Goal: Use online tool/utility: Utilize a website feature to perform a specific function

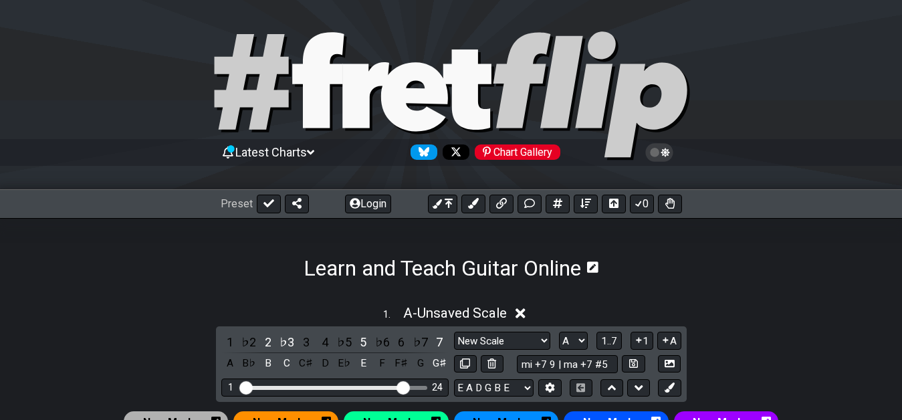
select select "New Scale"
select select "A"
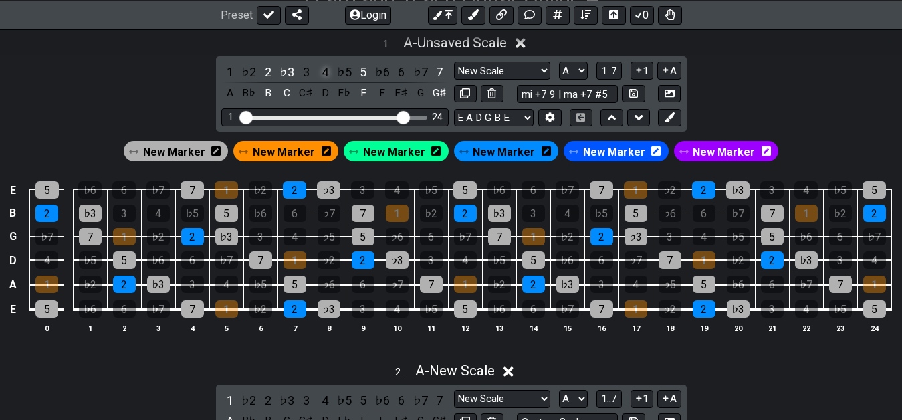
click at [323, 78] on div "4" at bounding box center [324, 72] width 17 height 18
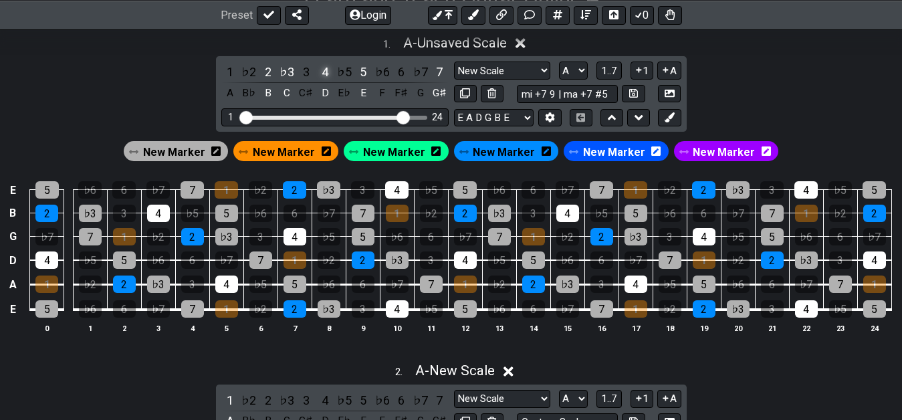
click at [325, 72] on div "4" at bounding box center [324, 72] width 17 height 18
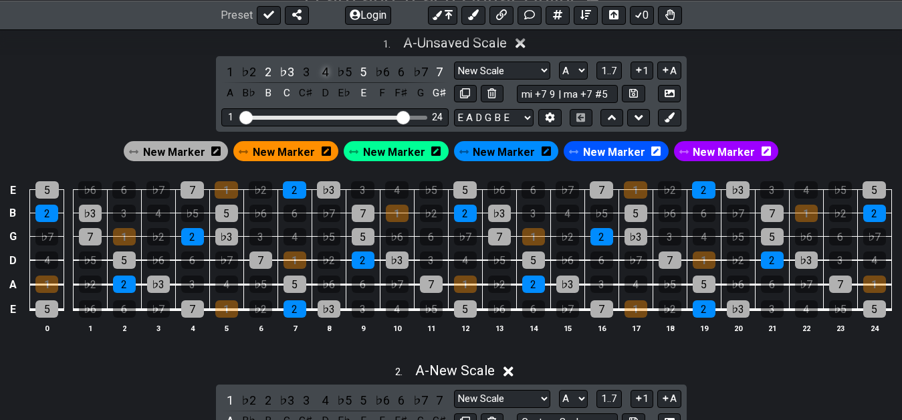
click at [325, 72] on div "4" at bounding box center [324, 72] width 17 height 18
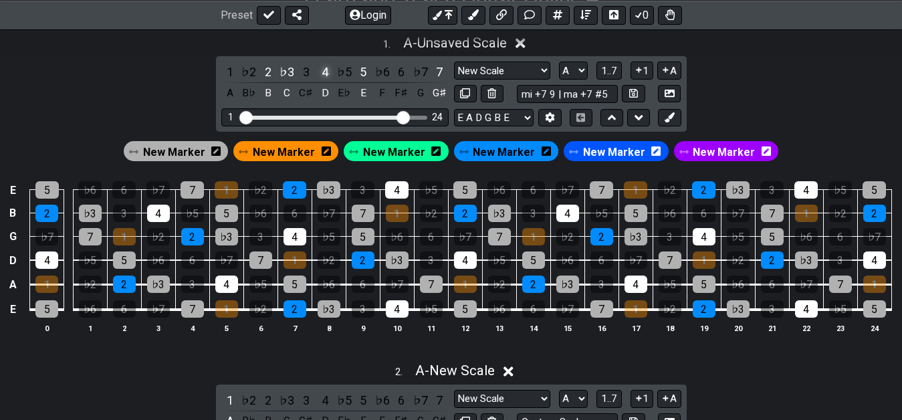
click at [325, 72] on div "4" at bounding box center [324, 72] width 17 height 18
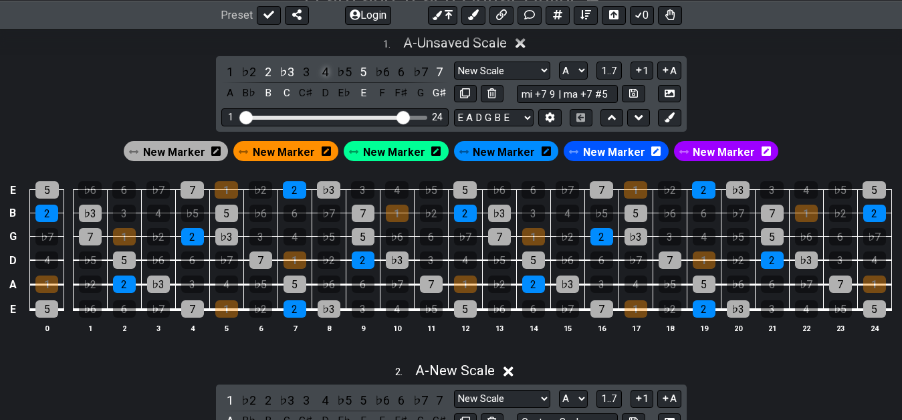
click at [325, 72] on div "4" at bounding box center [324, 72] width 17 height 18
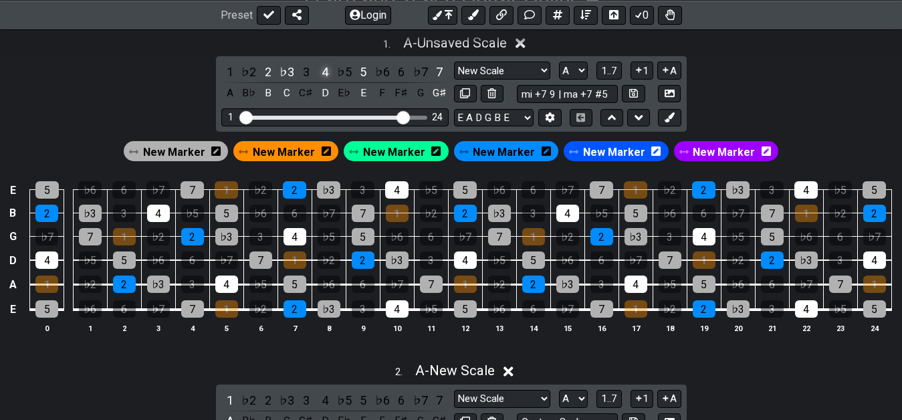
click at [325, 72] on div "4" at bounding box center [324, 72] width 17 height 18
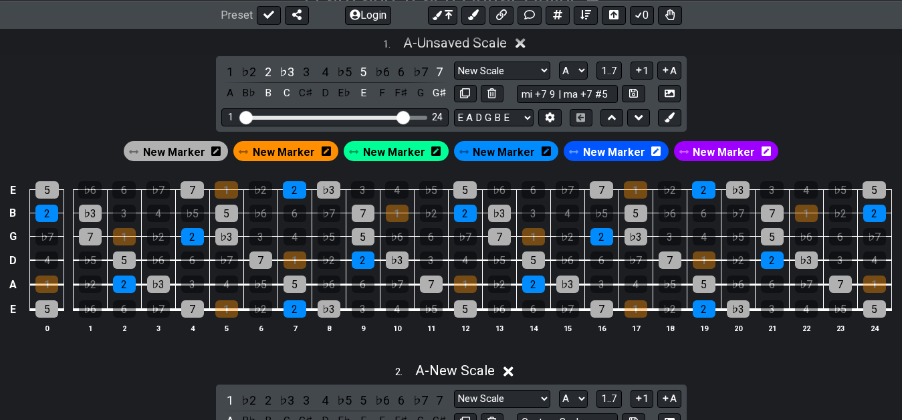
click at [392, 154] on span "New Marker" at bounding box center [394, 151] width 62 height 19
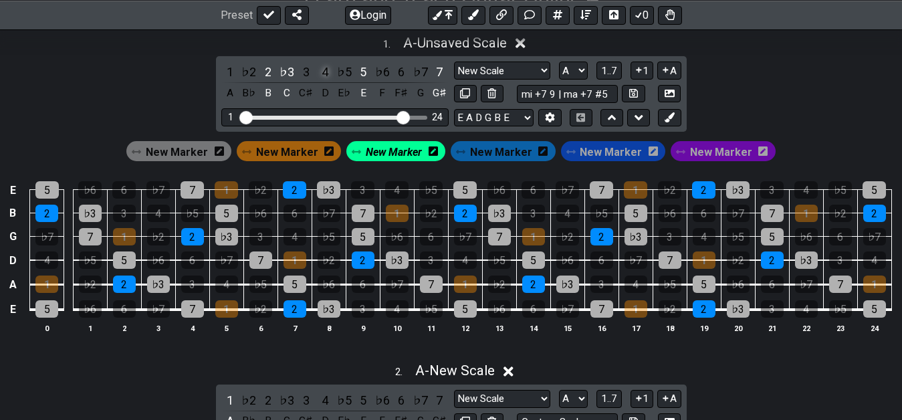
click at [320, 74] on div "4" at bounding box center [324, 72] width 17 height 18
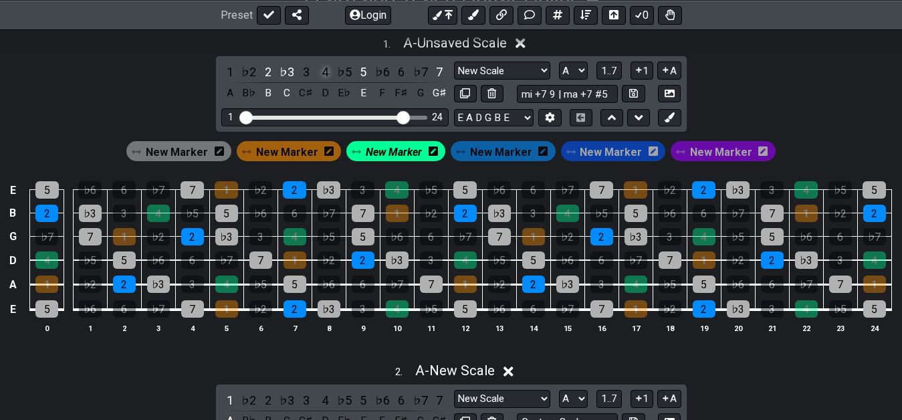
click at [321, 72] on div "4" at bounding box center [324, 72] width 17 height 18
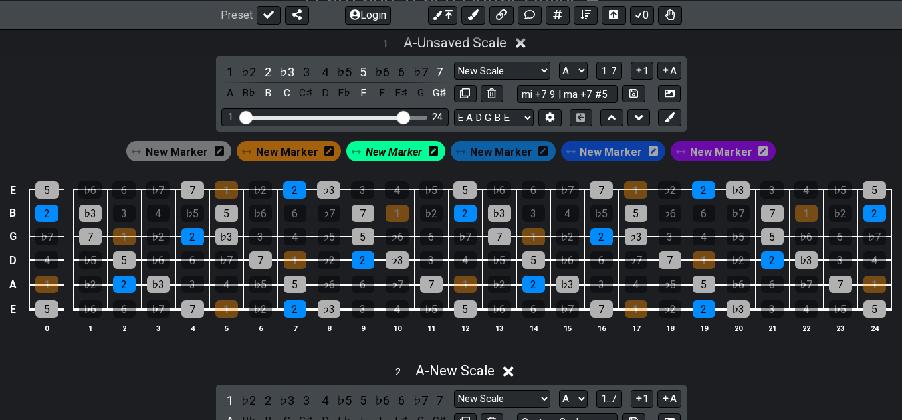
click at [186, 144] on span "New Marker" at bounding box center [177, 151] width 62 height 19
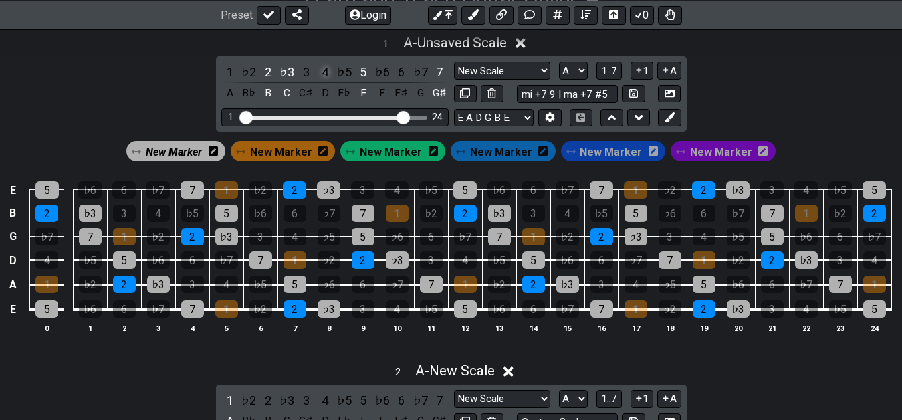
click at [321, 75] on div "4" at bounding box center [324, 72] width 17 height 18
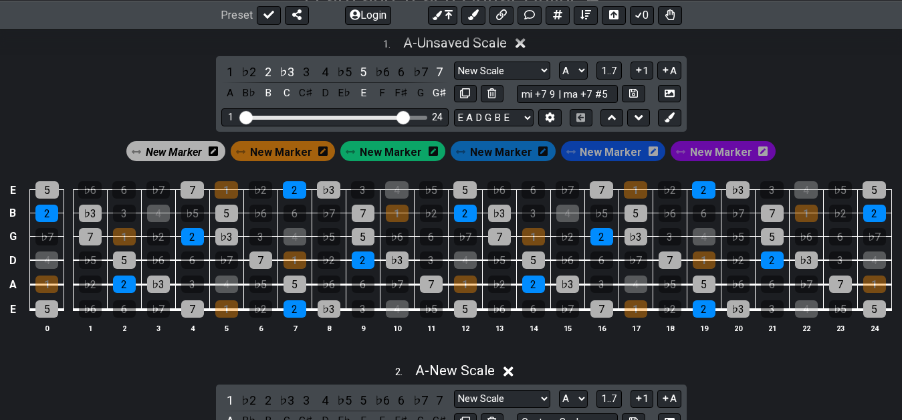
click at [118, 102] on div "1 . A - Unsaved Scale 1 ♭2 2 ♭3 3 4 ♭5 5 ♭6 6 ♭7 7 A B♭ B C C♯ D E♭ E F F♯ G G♯…" at bounding box center [451, 189] width 902 height 325
click at [182, 148] on span "New Marker" at bounding box center [174, 151] width 56 height 19
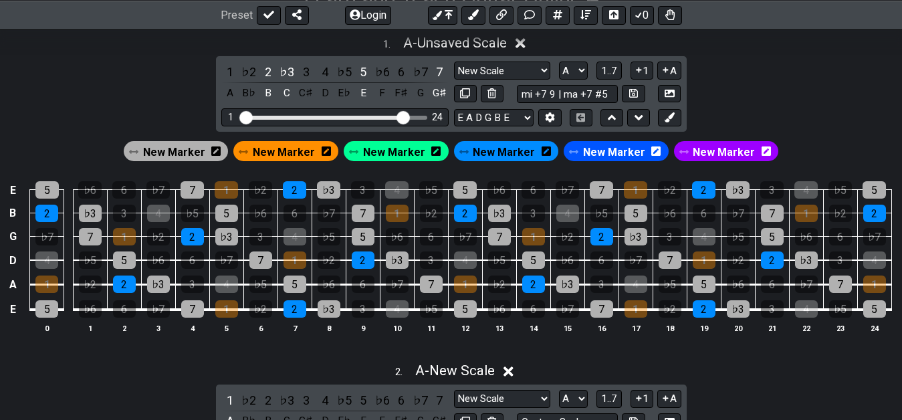
click at [815, 120] on div "1 . A - Unsaved Scale 1 ♭2 2 ♭3 3 4 ♭5 5 ♭6 6 ♭7 7 A B♭ B C C♯ D E♭ E F F♯ G G♯…" at bounding box center [451, 189] width 902 height 325
click at [194, 148] on span "New Marker" at bounding box center [174, 151] width 62 height 19
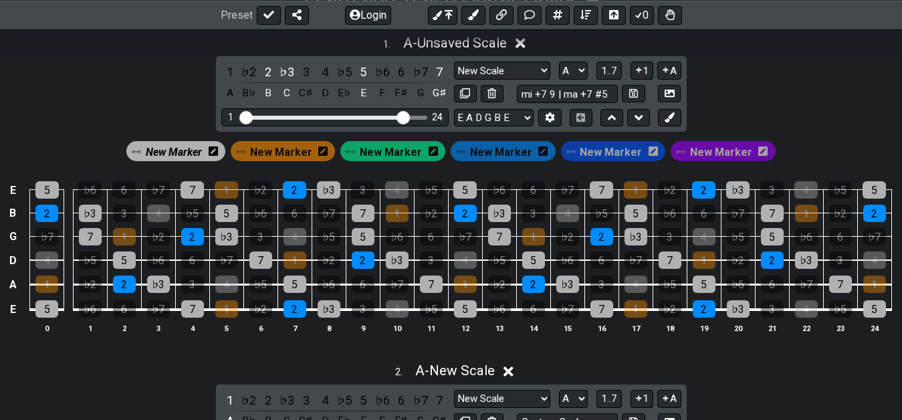
click at [194, 148] on span "New Marker" at bounding box center [174, 151] width 56 height 19
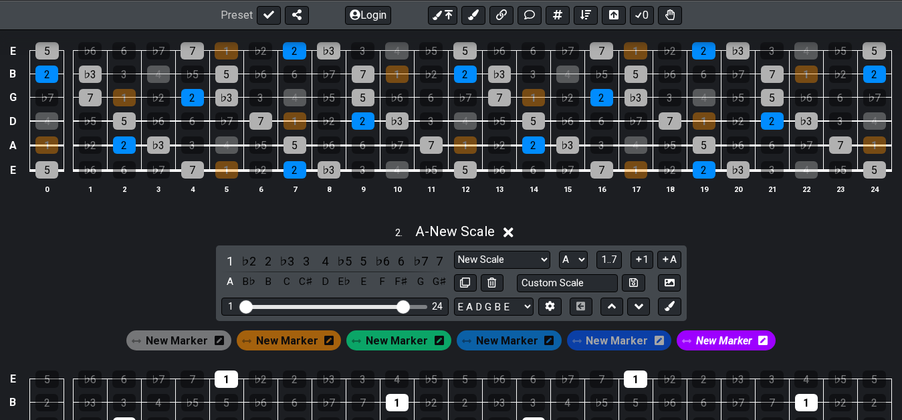
scroll to position [477, 0]
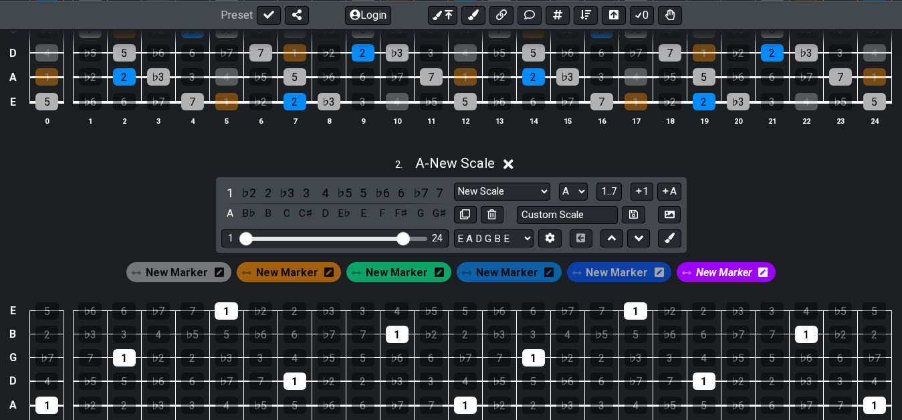
click at [714, 271] on span "New Marker" at bounding box center [724, 272] width 56 height 19
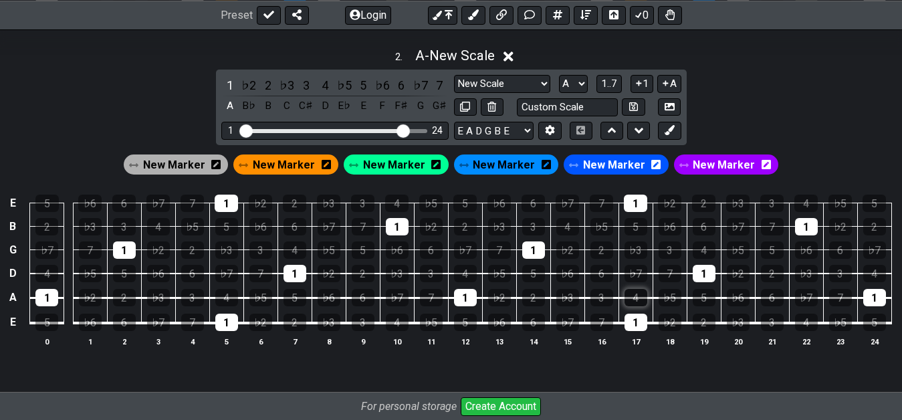
scroll to position [614, 0]
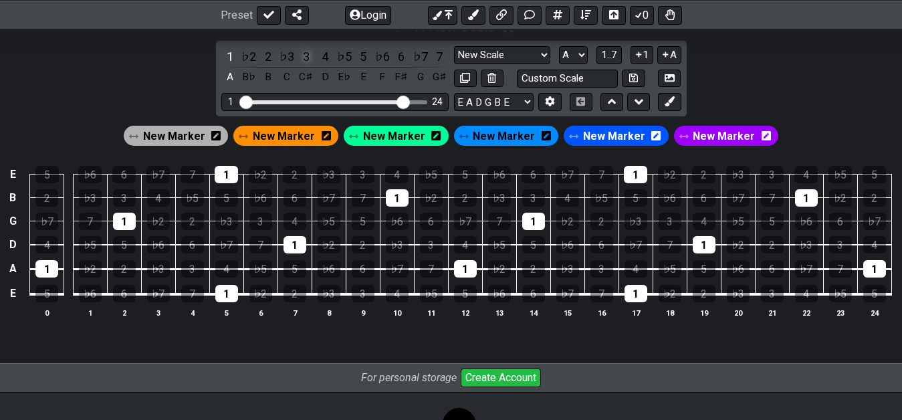
click at [305, 59] on div "3" at bounding box center [305, 56] width 17 height 18
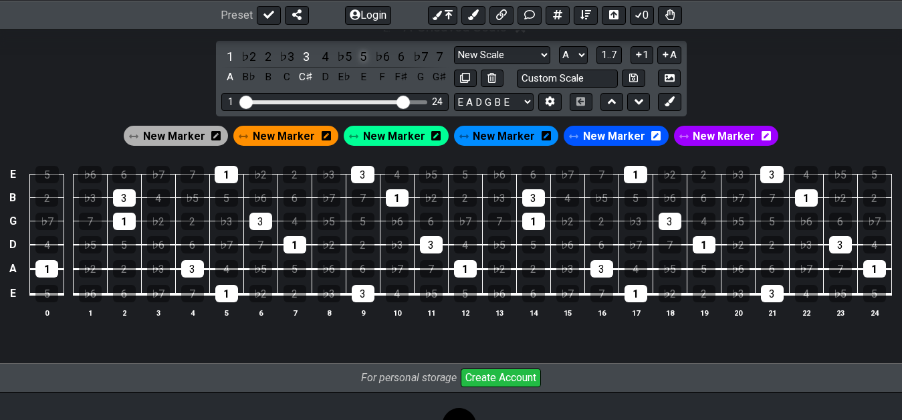
click at [357, 60] on div "5" at bounding box center [362, 56] width 17 height 18
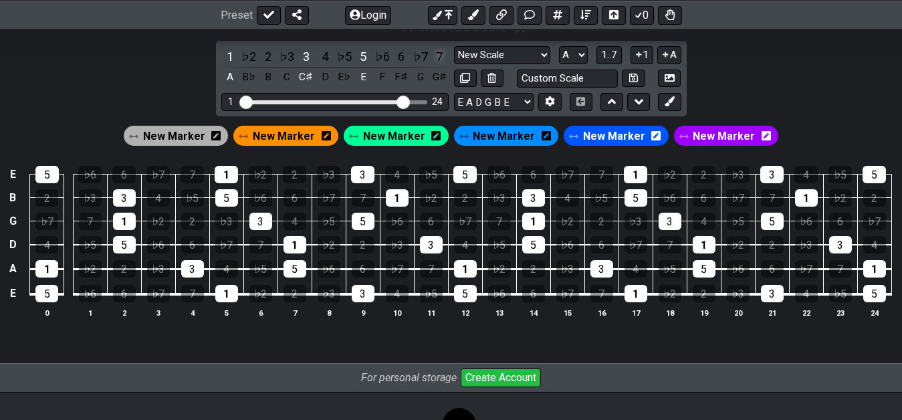
click at [440, 61] on div "7" at bounding box center [438, 56] width 17 height 18
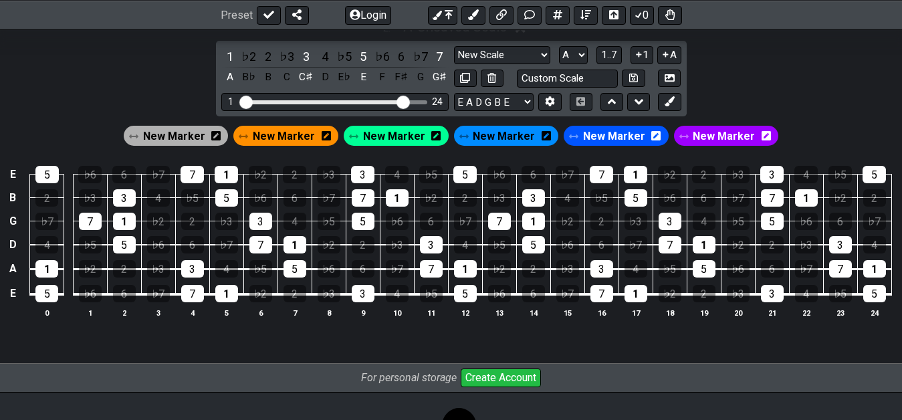
click at [281, 132] on span "New Marker" at bounding box center [284, 135] width 62 height 19
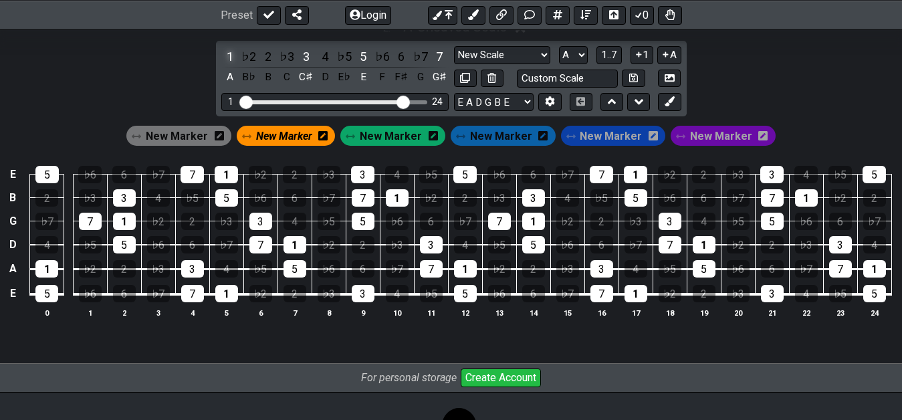
click at [227, 54] on div "1" at bounding box center [229, 56] width 17 height 18
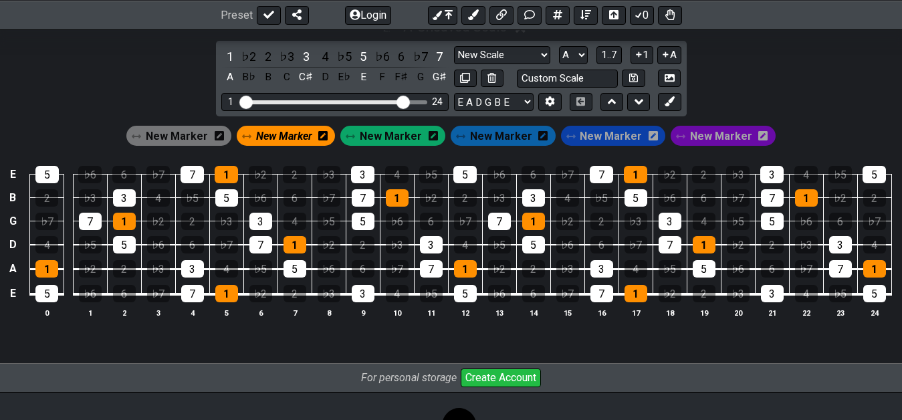
click at [295, 135] on span "New Marker" at bounding box center [284, 135] width 56 height 19
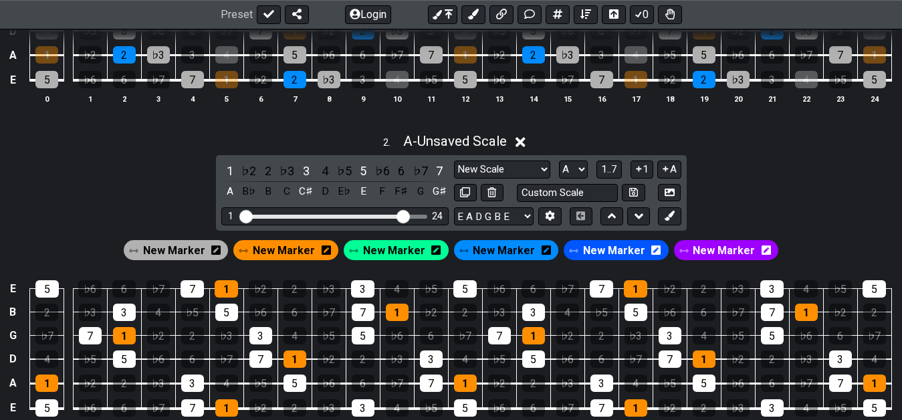
scroll to position [485, 0]
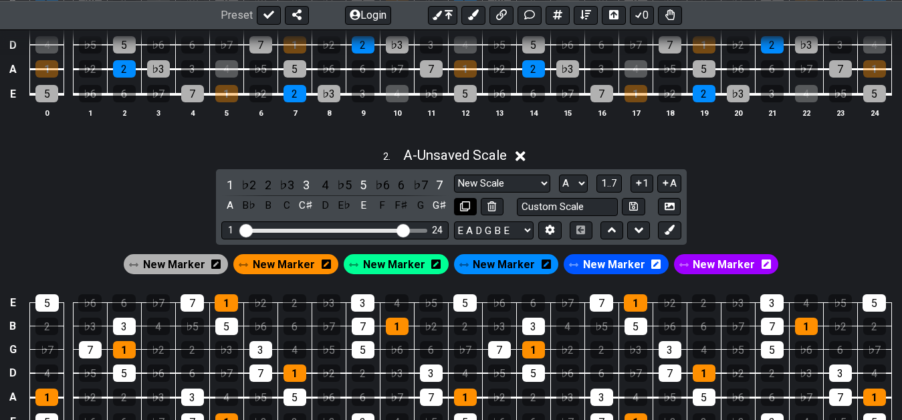
click at [474, 209] on button at bounding box center [465, 207] width 23 height 18
select select "A"
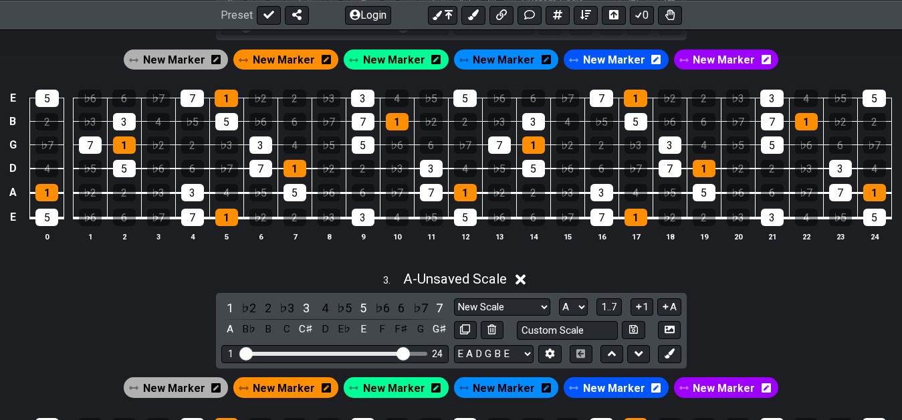
scroll to position [826, 0]
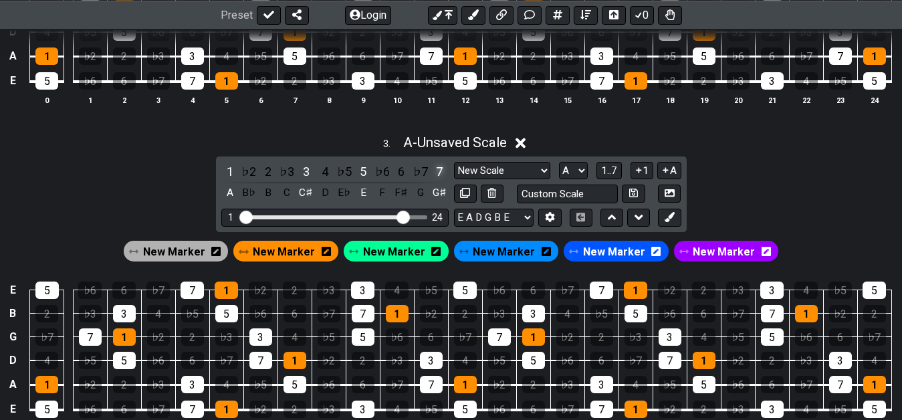
click at [440, 170] on div "7" at bounding box center [438, 171] width 17 height 18
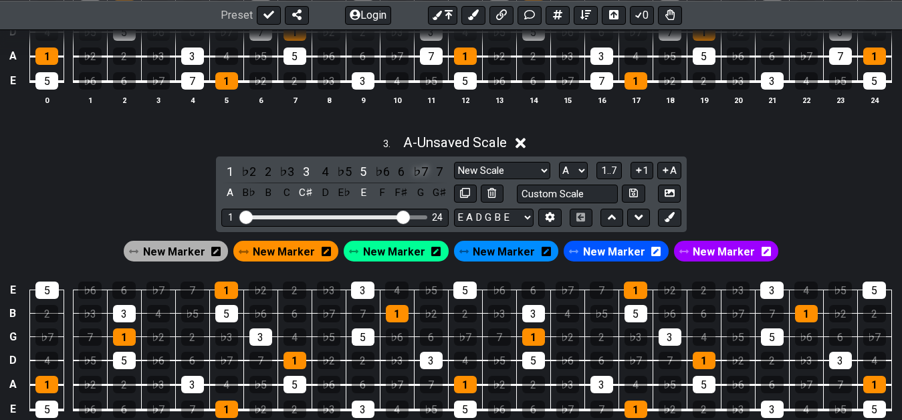
click at [419, 174] on div "♭7" at bounding box center [420, 171] width 17 height 18
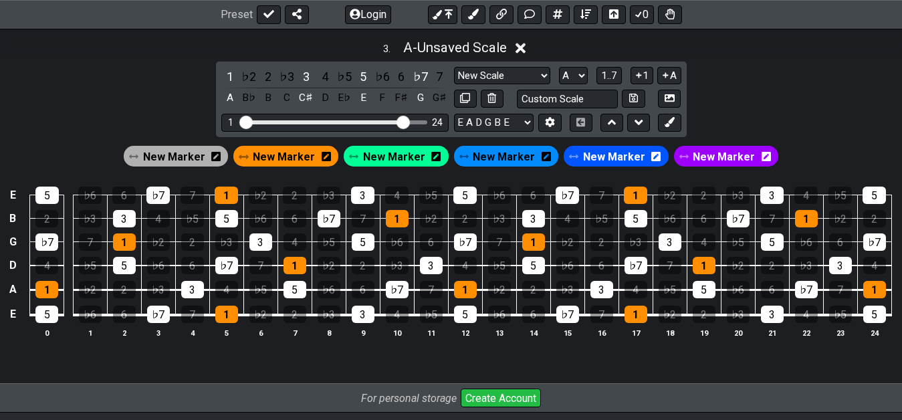
scroll to position [894, 0]
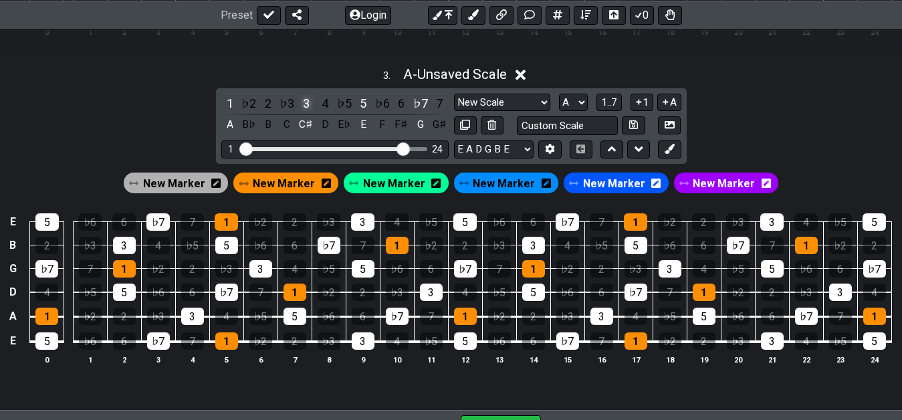
click at [307, 98] on div "3" at bounding box center [305, 103] width 17 height 18
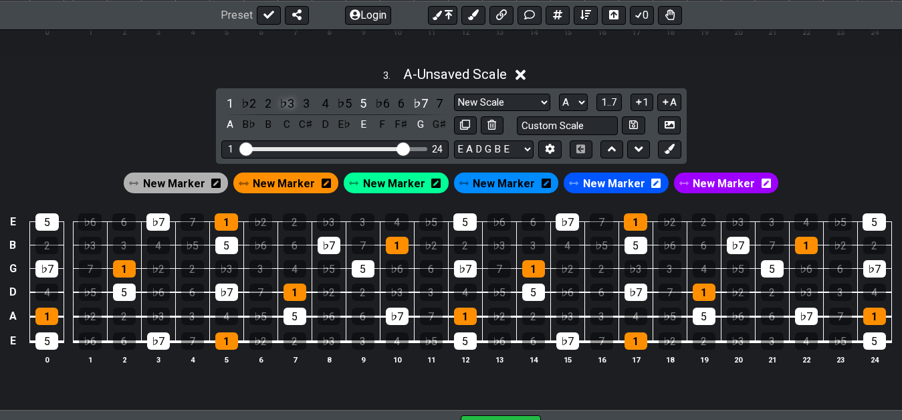
click at [289, 103] on div "♭3" at bounding box center [286, 103] width 17 height 18
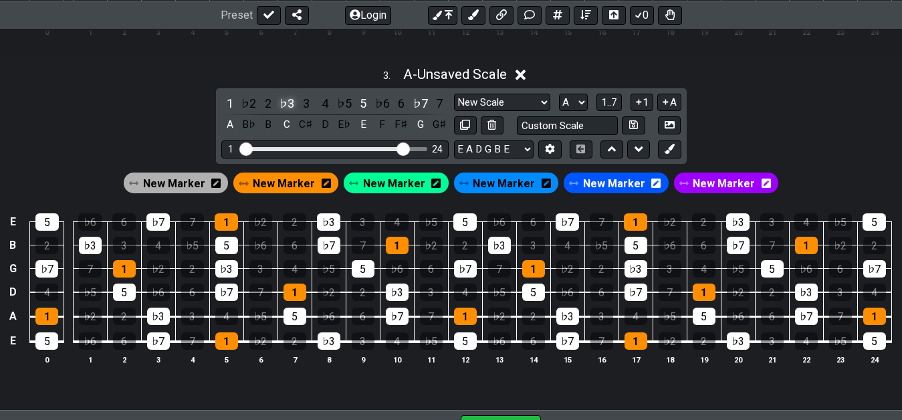
click at [287, 96] on div "♭3" at bounding box center [286, 103] width 17 height 18
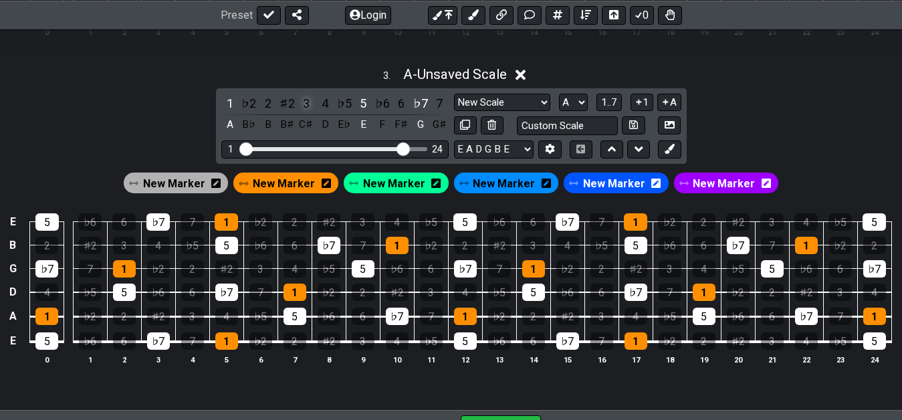
click at [308, 109] on div "3" at bounding box center [305, 103] width 17 height 18
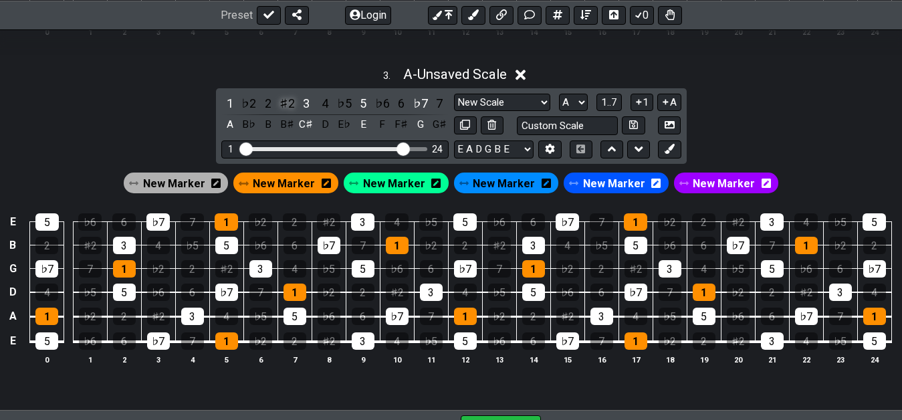
click at [285, 108] on div "♯2" at bounding box center [286, 103] width 17 height 18
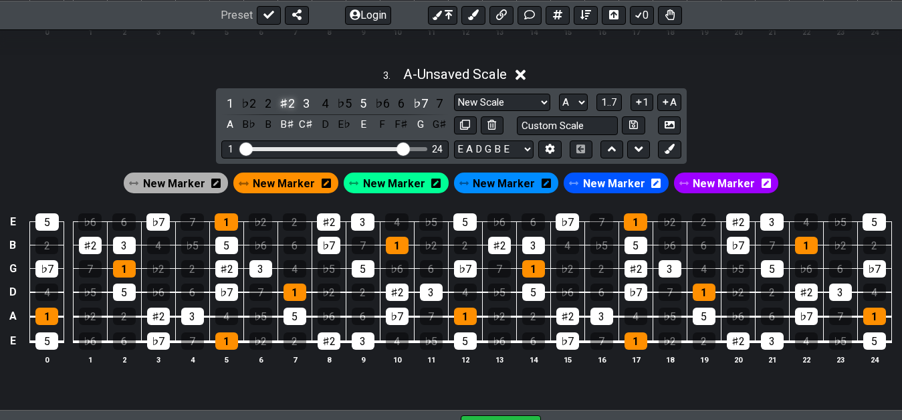
click at [285, 108] on div "♯2" at bounding box center [286, 103] width 17 height 18
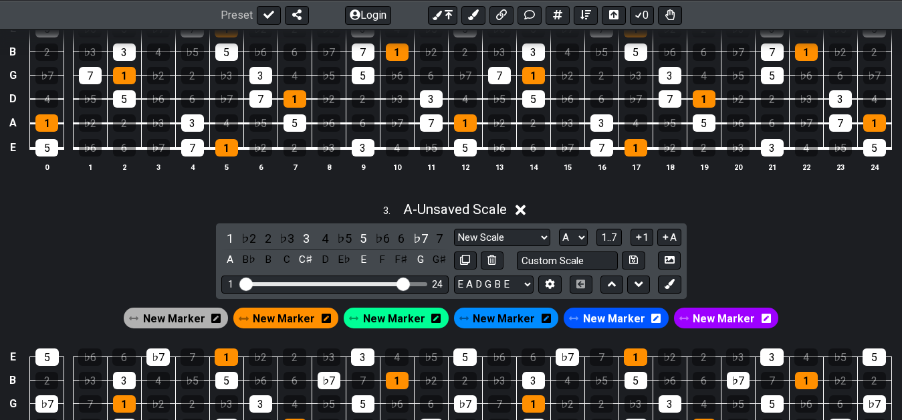
scroll to position [758, 0]
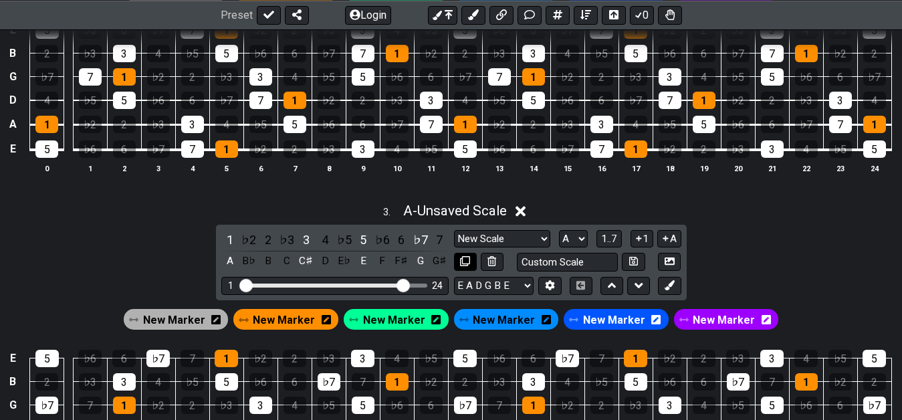
click at [462, 265] on icon at bounding box center [465, 261] width 10 height 10
select select "A"
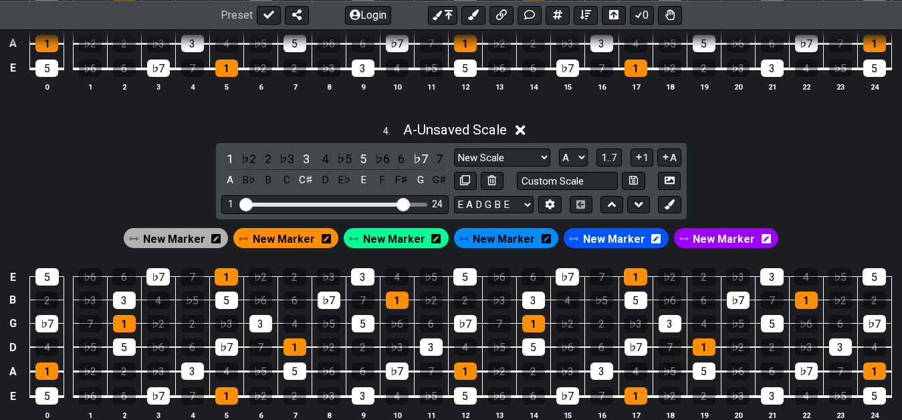
scroll to position [1099, 0]
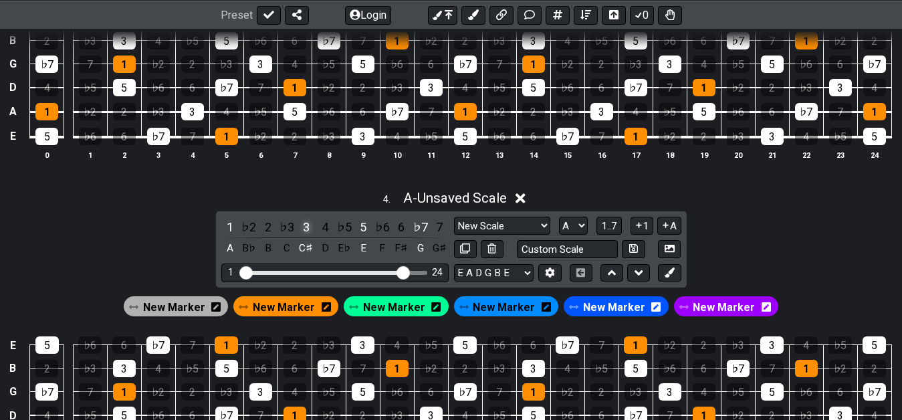
click at [301, 228] on div "3" at bounding box center [305, 227] width 17 height 18
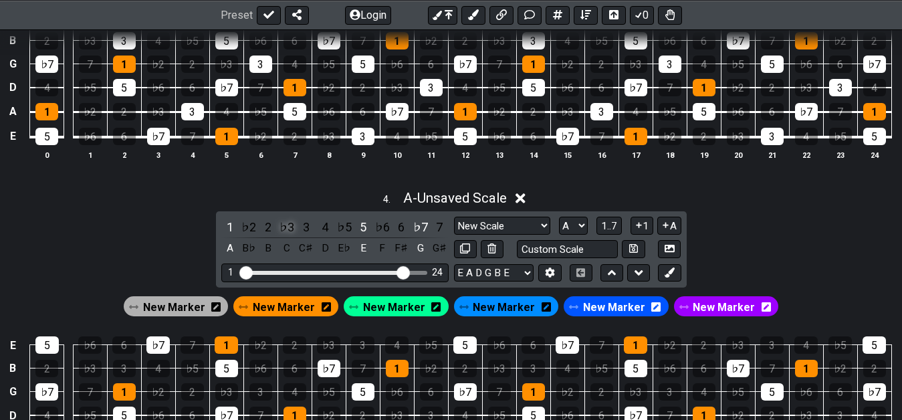
click at [285, 229] on div "♭3" at bounding box center [286, 227] width 17 height 18
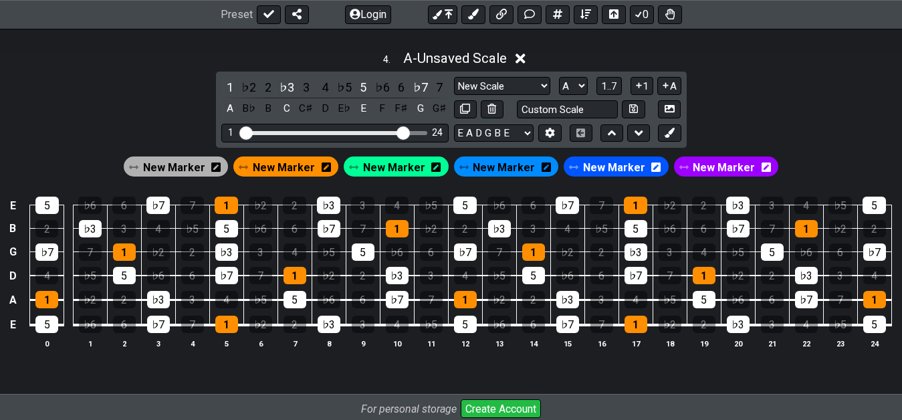
scroll to position [1167, 0]
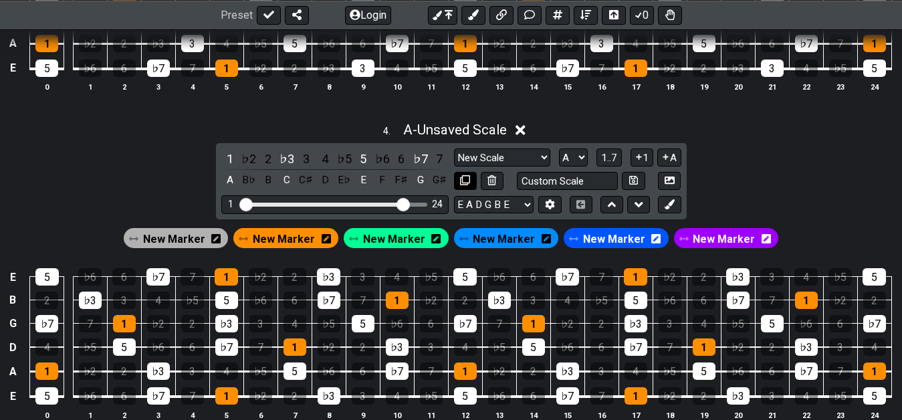
click at [464, 180] on icon at bounding box center [465, 180] width 10 height 10
select select "A"
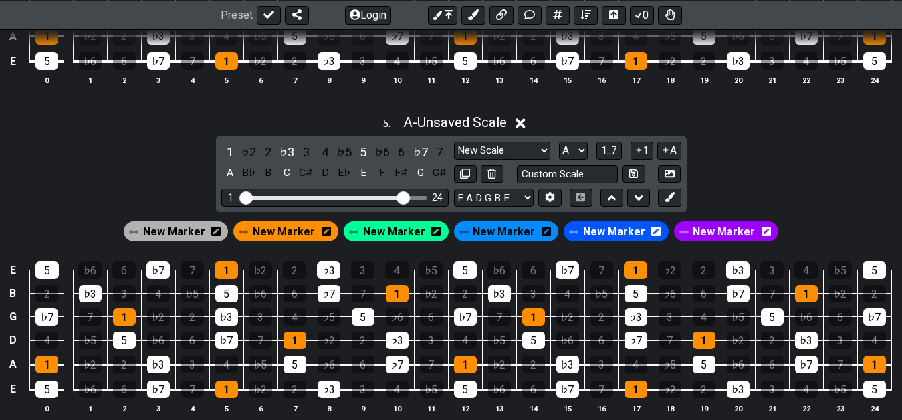
scroll to position [1508, 0]
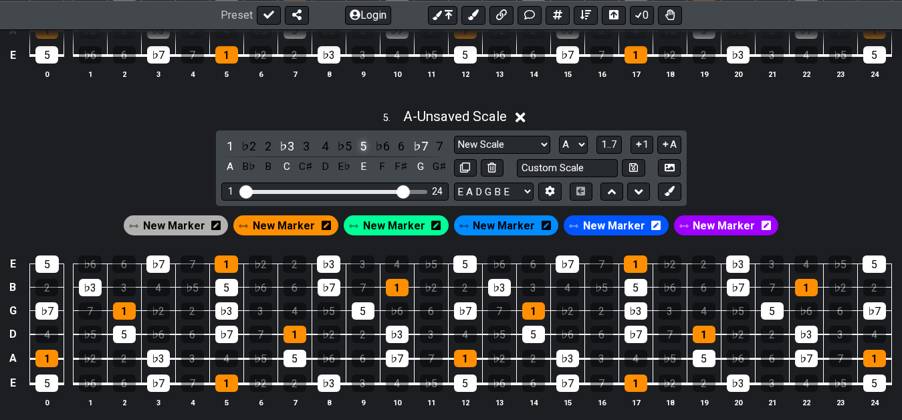
click at [364, 147] on div "5" at bounding box center [362, 146] width 17 height 18
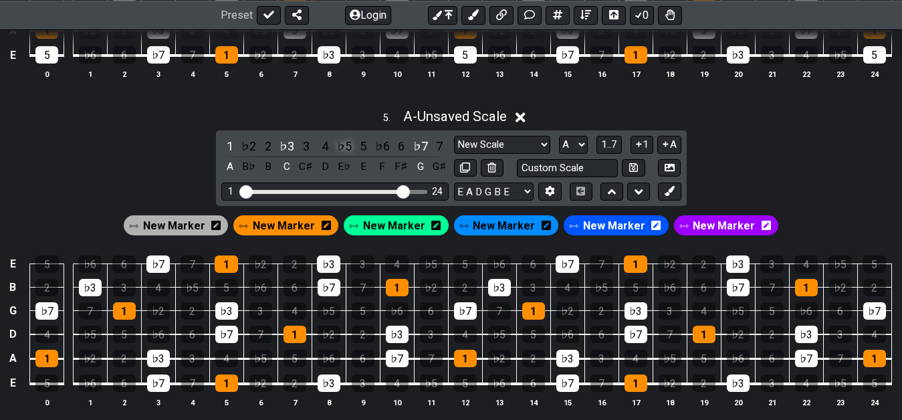
click at [342, 150] on div "♭5" at bounding box center [344, 146] width 17 height 18
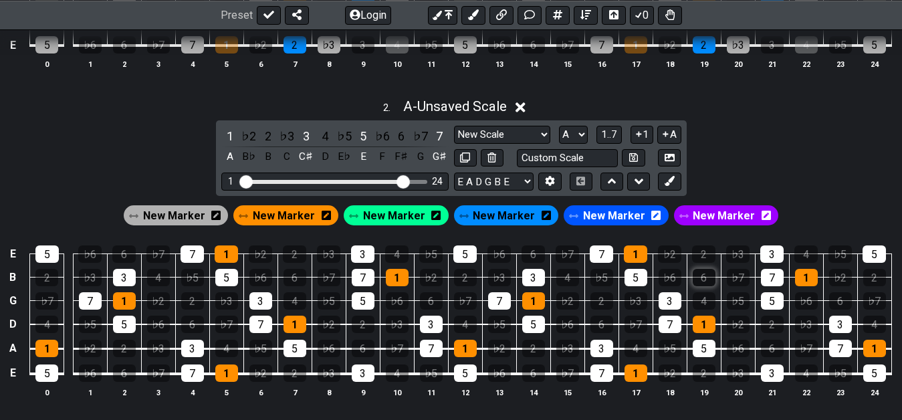
scroll to position [516, 0]
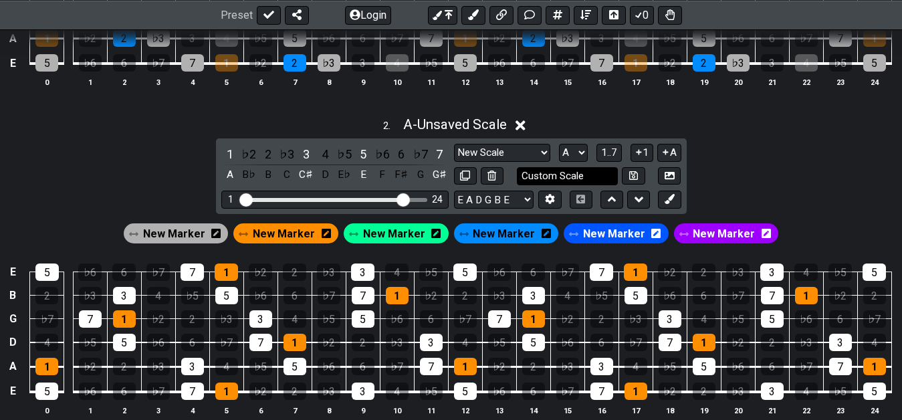
click at [583, 174] on input "Custom Scale" at bounding box center [568, 176] width 102 height 18
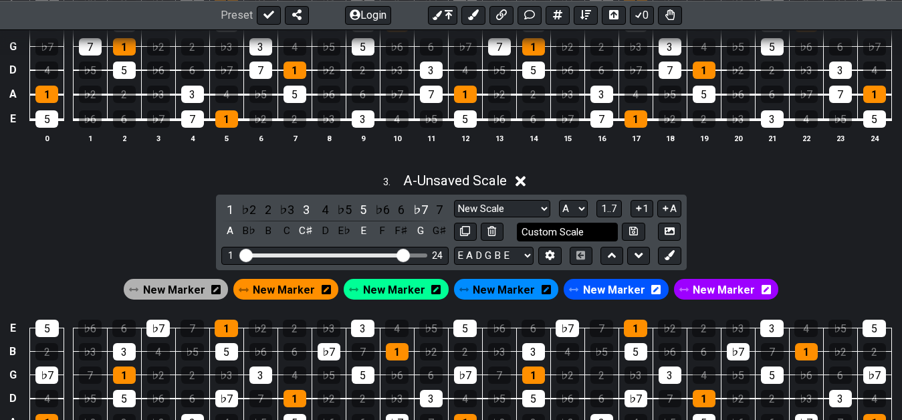
scroll to position [789, 0]
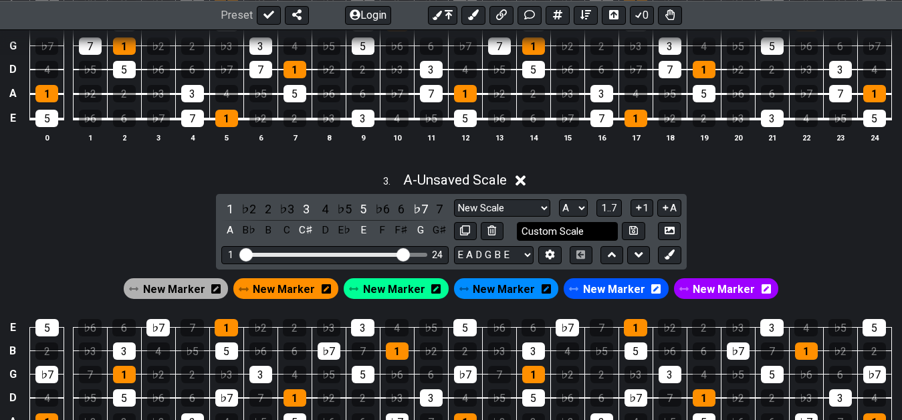
type input "ma +7"
click at [587, 232] on input "text" at bounding box center [568, 231] width 102 height 18
click at [534, 226] on input "ma7" at bounding box center [568, 231] width 102 height 18
type input "ma -7"
click at [747, 238] on div "3 . A - Unsaved Scale 1 ♭2 2 ♭3 3 4 ♭5 5 ♭6 6 ♭7 7 A B♭ B C C♯ D E♭ E F F♯ G G♯…" at bounding box center [451, 326] width 902 height 325
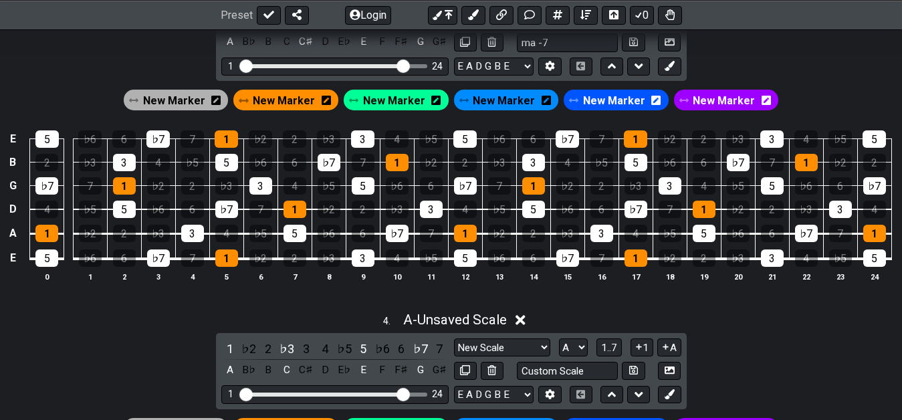
scroll to position [1061, 0]
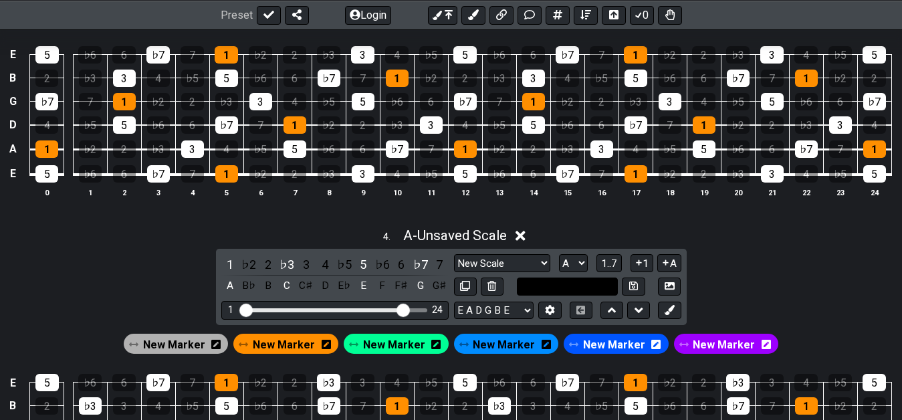
click at [587, 291] on input "text" at bounding box center [568, 286] width 102 height 18
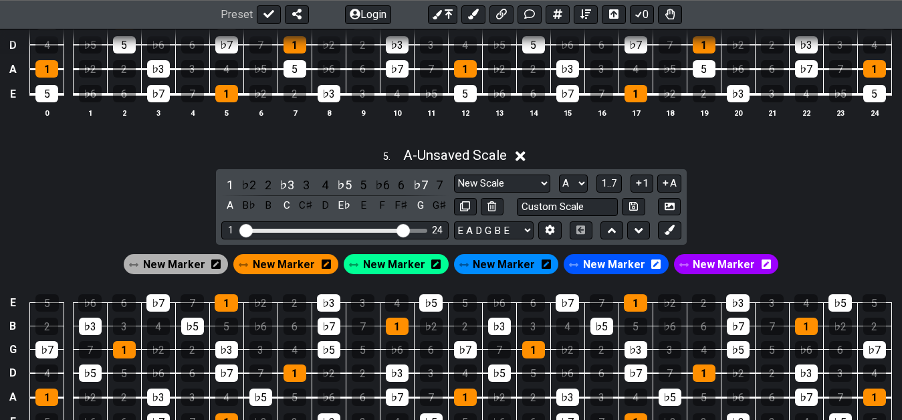
scroll to position [1470, 0]
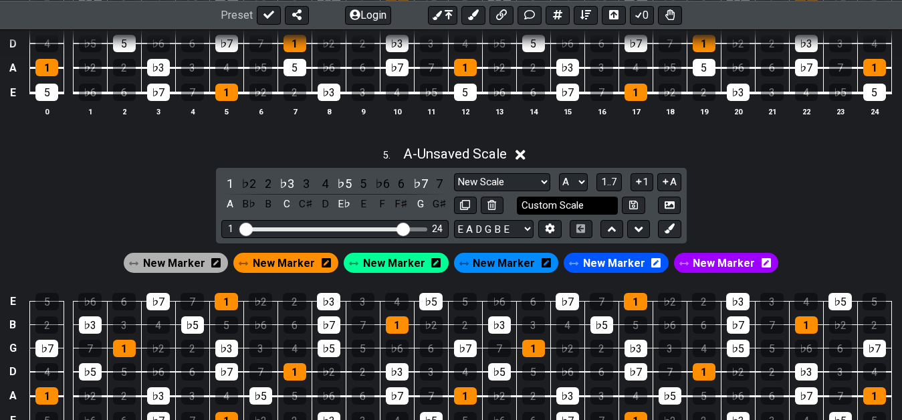
type input "mi -7"
click at [575, 206] on input "text" at bounding box center [568, 205] width 102 height 18
type input "mi b5 -7"
click at [455, 132] on div "E 5 ♭6 6 ♭7 7 1 ♭2 2 ♭3 3 4 ♭5 5 ♭6 6 ♭7 7 1 ♭2 2 ♭3 3 4 ♭5 5 B 2 ♭3 3 4 ♭5 5 ♭…" at bounding box center [451, 41] width 902 height 188
click at [449, 134] on div "E 5 ♭6 6 ♭7 7 1 ♭2 2 ♭3 3 4 ♭5 5 ♭6 6 ♭7 7 1 ♭2 2 ♭3 3 4 ♭5 5 B 2 ♭3 3 4 ♭5 5 ♭…" at bounding box center [451, 41] width 902 height 188
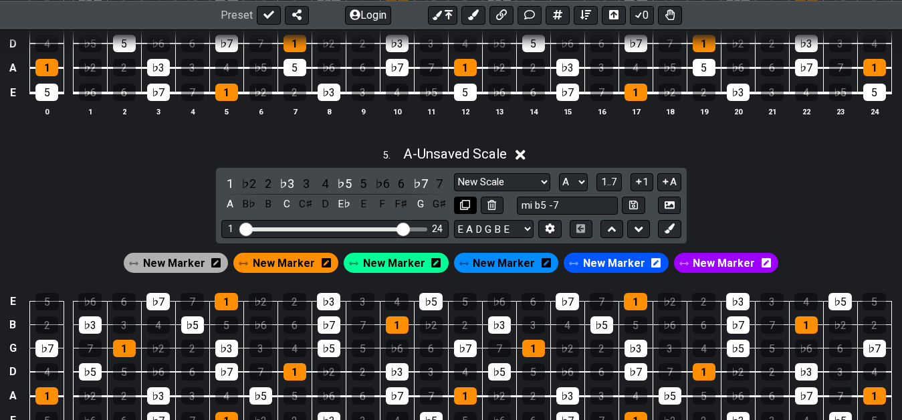
click at [468, 205] on icon at bounding box center [465, 205] width 10 height 10
select select "A"
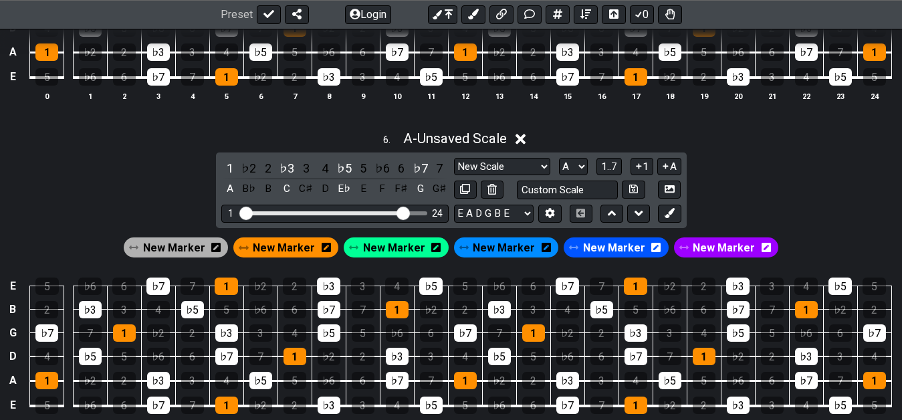
scroll to position [1811, 0]
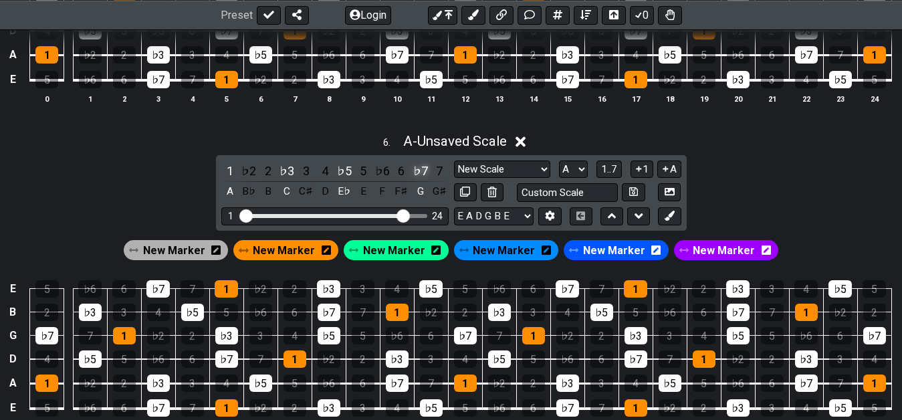
click at [416, 174] on div "♭7" at bounding box center [420, 171] width 17 height 18
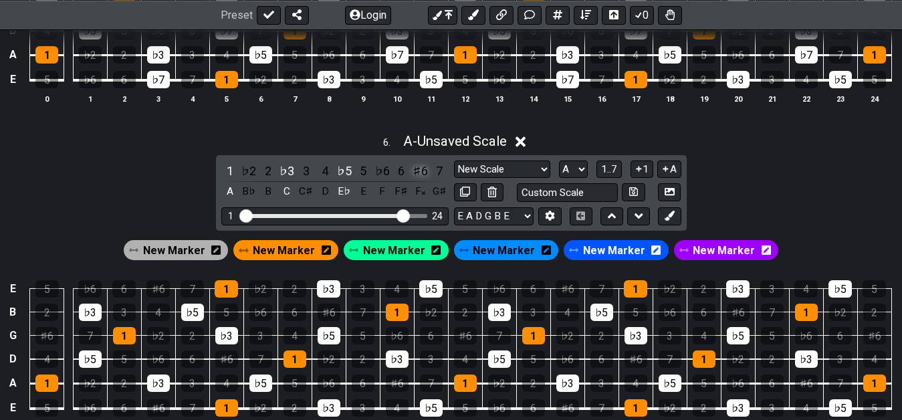
click at [418, 178] on div "♯6" at bounding box center [420, 171] width 17 height 18
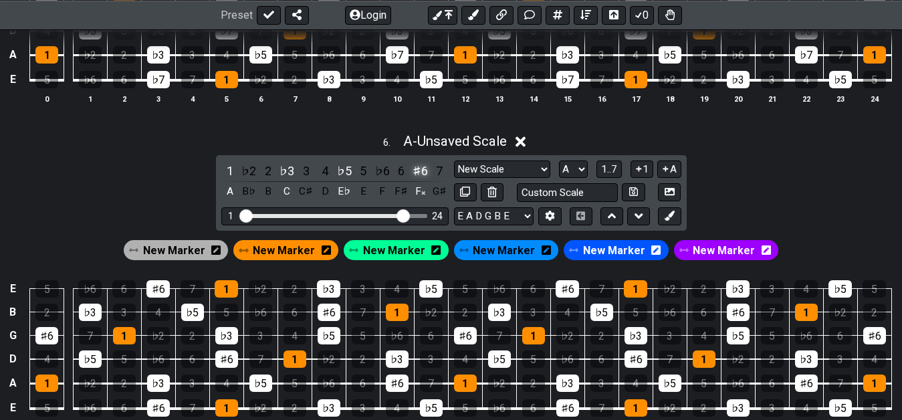
click at [419, 174] on div "♯6" at bounding box center [420, 171] width 17 height 18
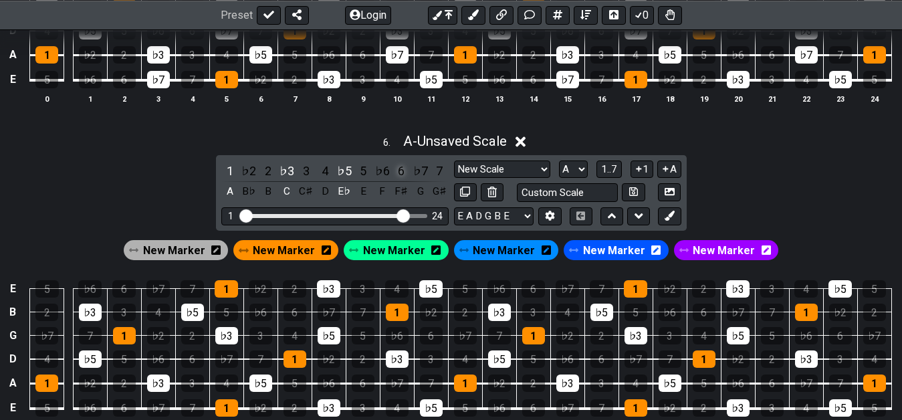
click at [400, 174] on div "6" at bounding box center [400, 171] width 17 height 18
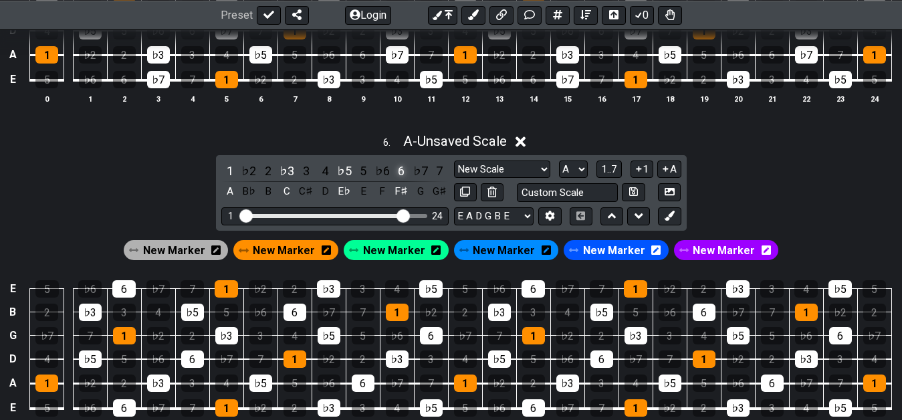
click at [400, 174] on div "6" at bounding box center [400, 171] width 17 height 18
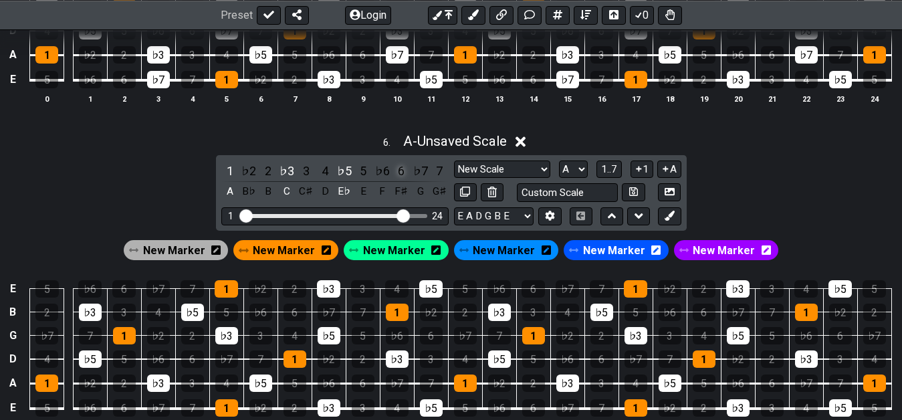
click at [403, 177] on div "6" at bounding box center [400, 171] width 17 height 18
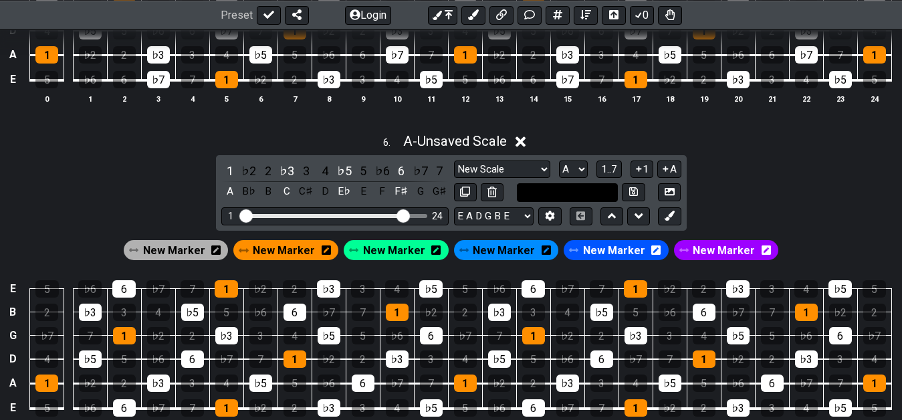
click at [555, 194] on input "text" at bounding box center [568, 192] width 102 height 18
type input "dim b--7"
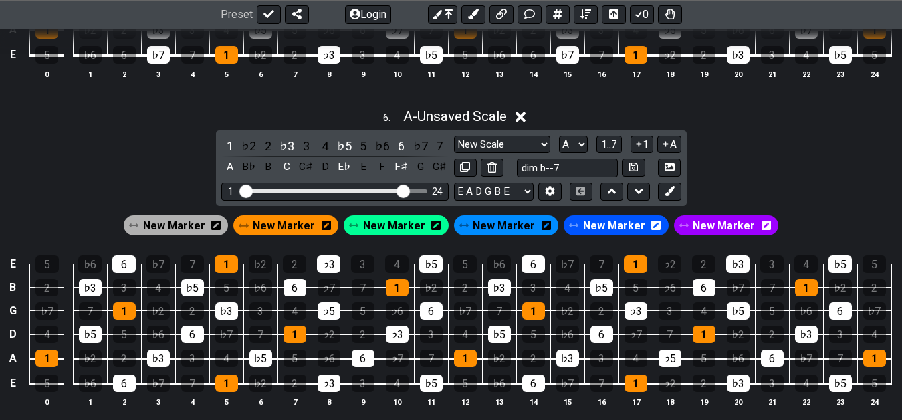
scroll to position [1833, 0]
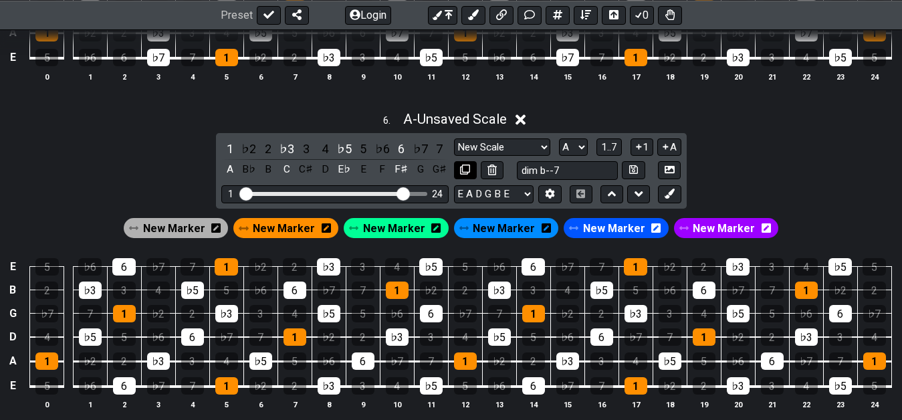
click at [466, 170] on icon at bounding box center [465, 169] width 10 height 10
select select "A"
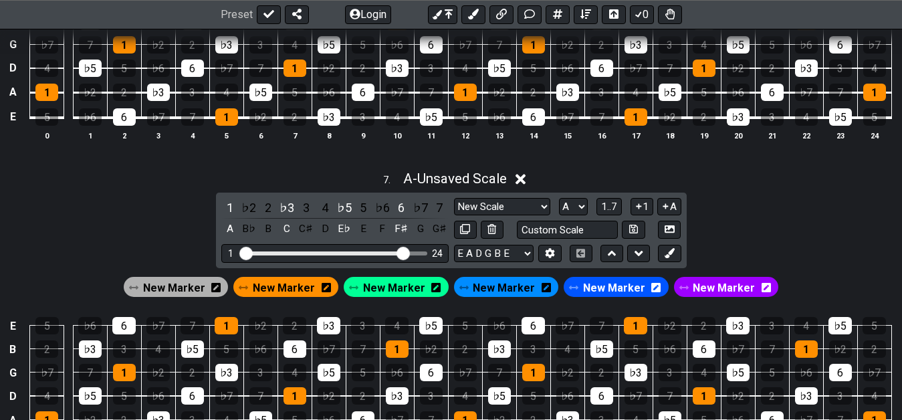
scroll to position [2174, 0]
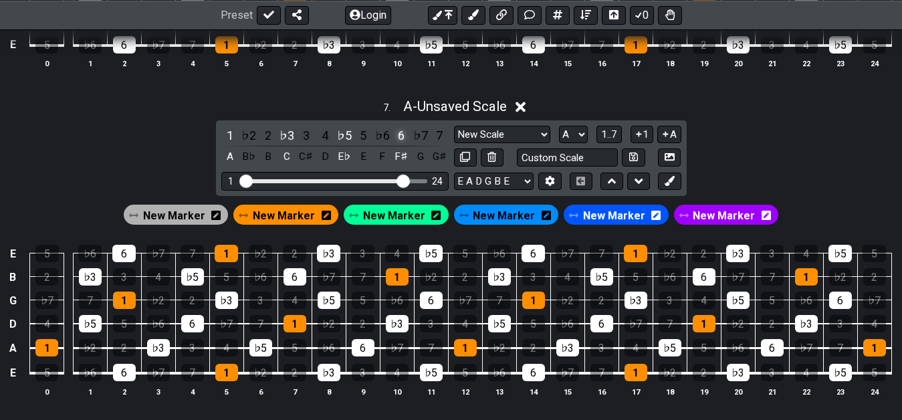
click at [402, 137] on div "6" at bounding box center [400, 135] width 17 height 18
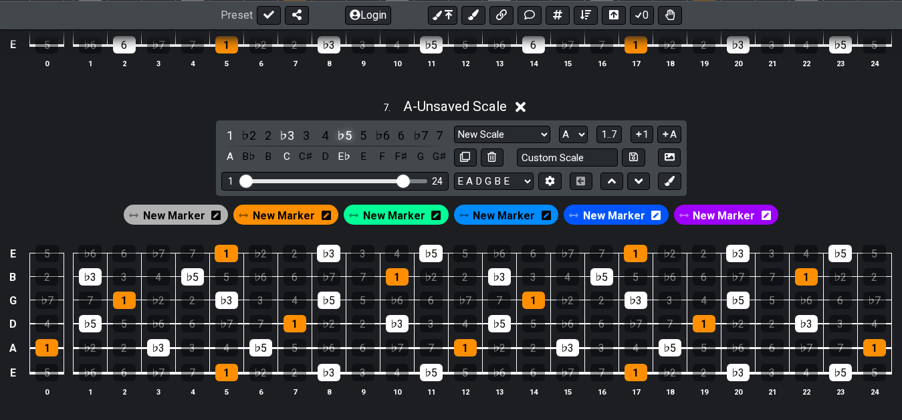
click at [341, 142] on div "♭5" at bounding box center [344, 135] width 17 height 18
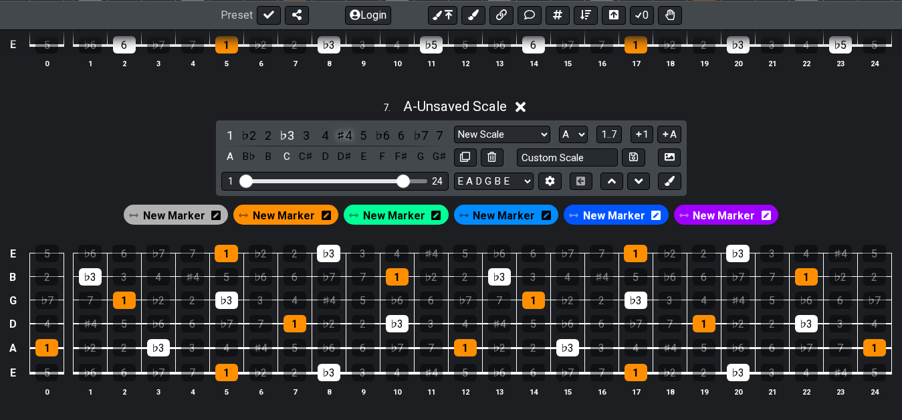
click at [345, 138] on div "♯4" at bounding box center [344, 135] width 17 height 18
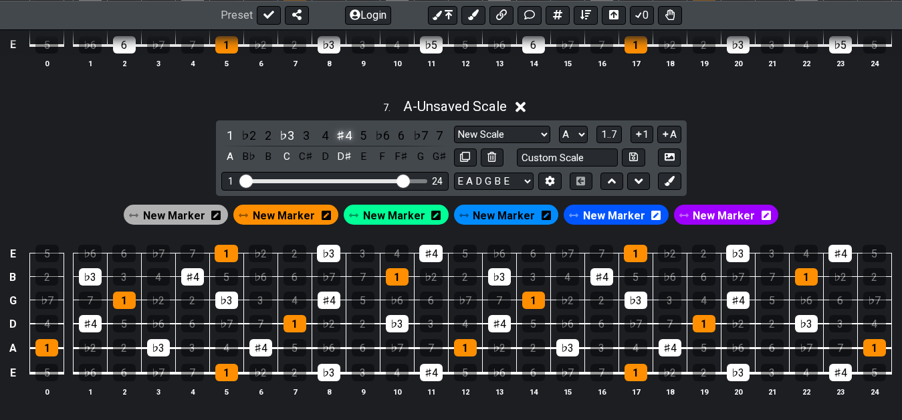
click at [345, 138] on div "♯4" at bounding box center [344, 135] width 17 height 18
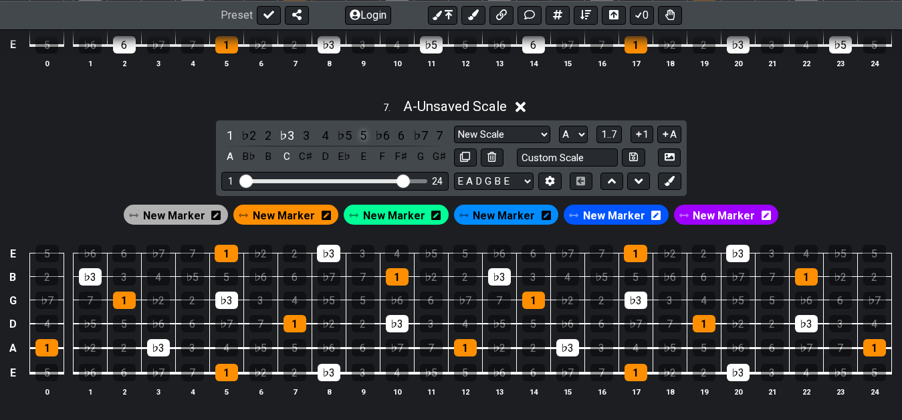
click at [363, 140] on div "5" at bounding box center [362, 135] width 17 height 18
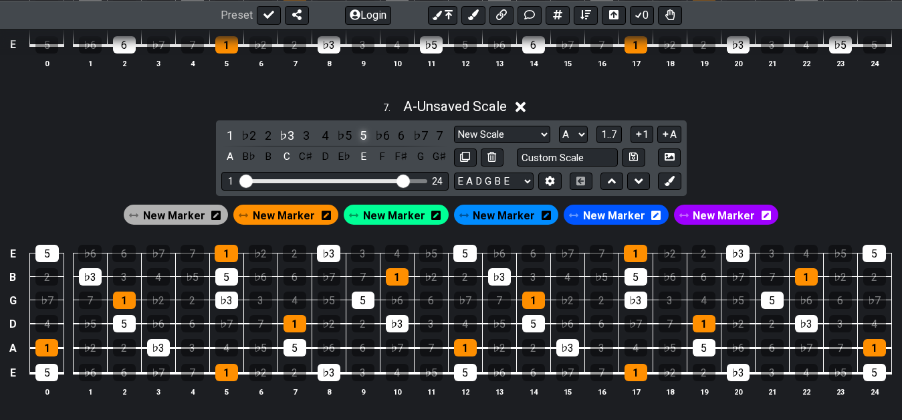
click at [363, 140] on div "5" at bounding box center [362, 135] width 17 height 18
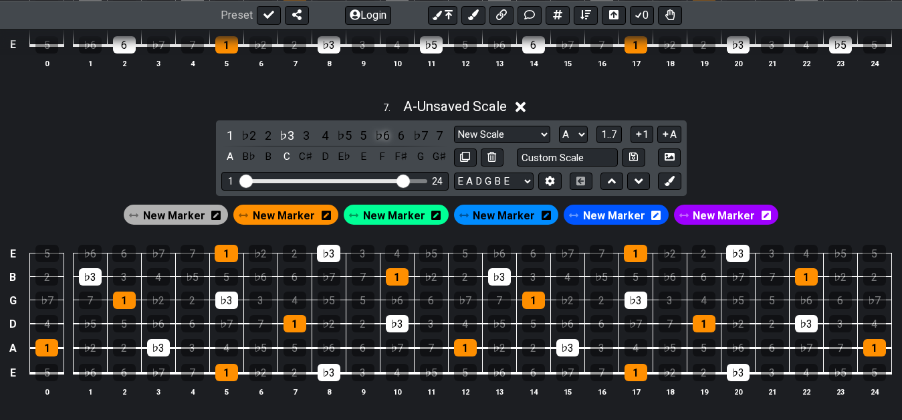
click at [387, 140] on div "♭6" at bounding box center [382, 135] width 17 height 18
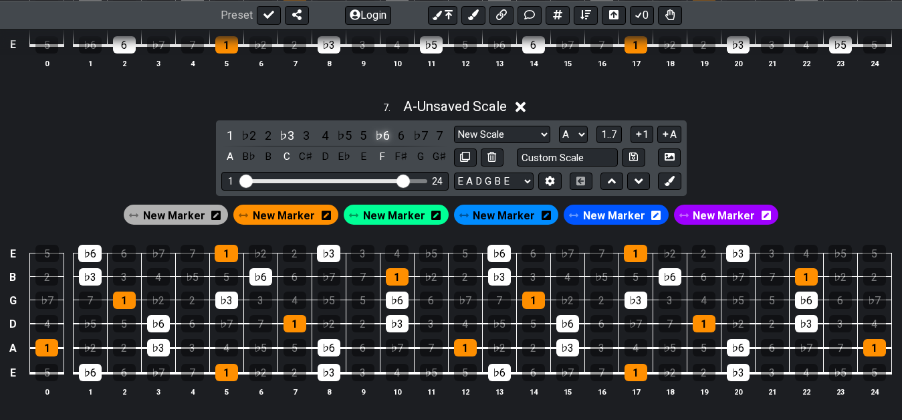
click at [387, 142] on div "♭6" at bounding box center [382, 135] width 17 height 18
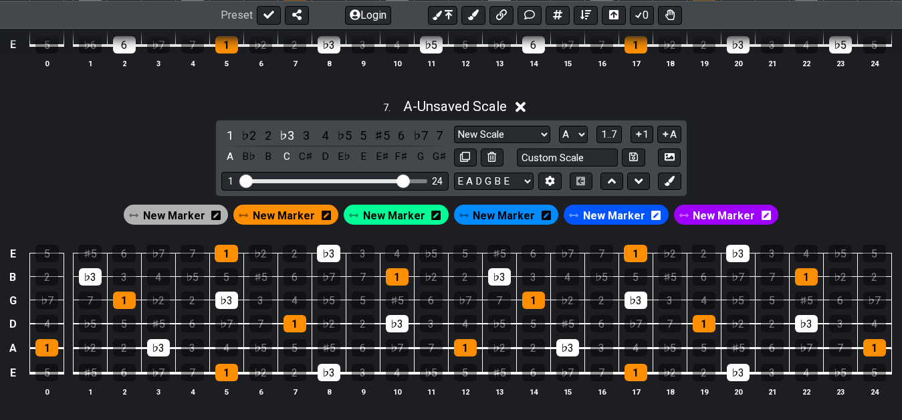
click at [387, 142] on div "♯5" at bounding box center [382, 135] width 17 height 18
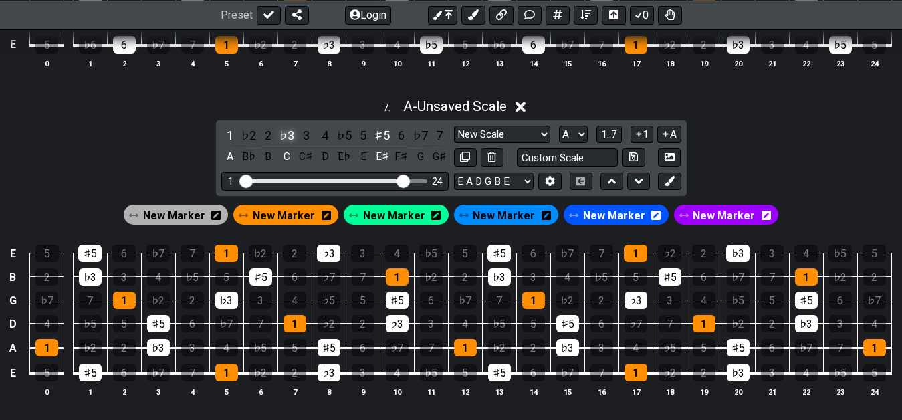
click at [292, 139] on div "♭3" at bounding box center [286, 135] width 17 height 18
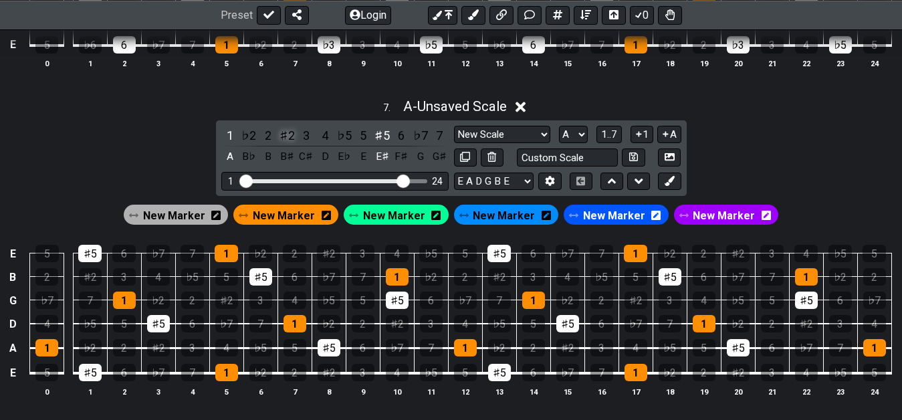
click at [287, 142] on div "♯2" at bounding box center [286, 135] width 17 height 18
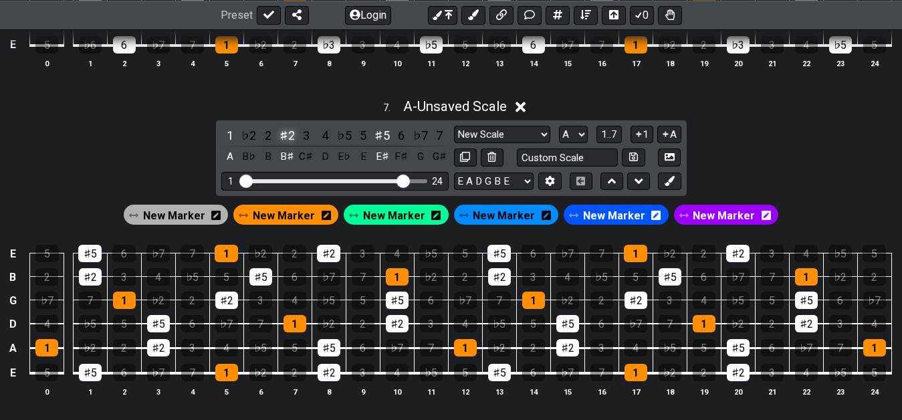
click at [287, 142] on div "♯2" at bounding box center [286, 135] width 17 height 18
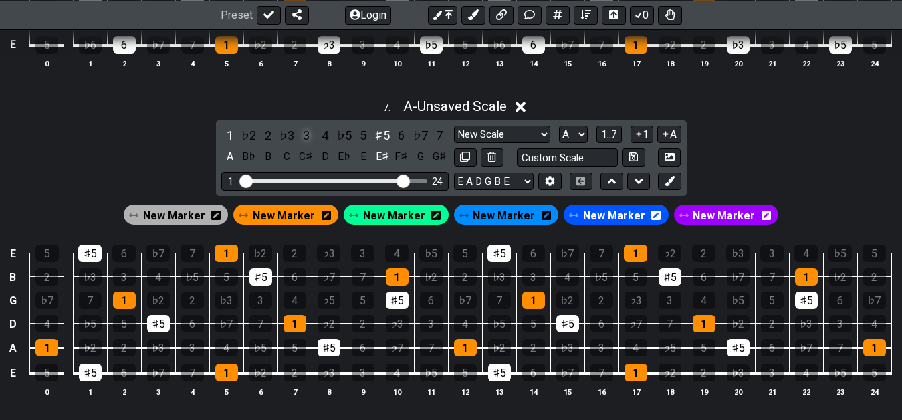
click at [302, 142] on div "3" at bounding box center [305, 135] width 17 height 18
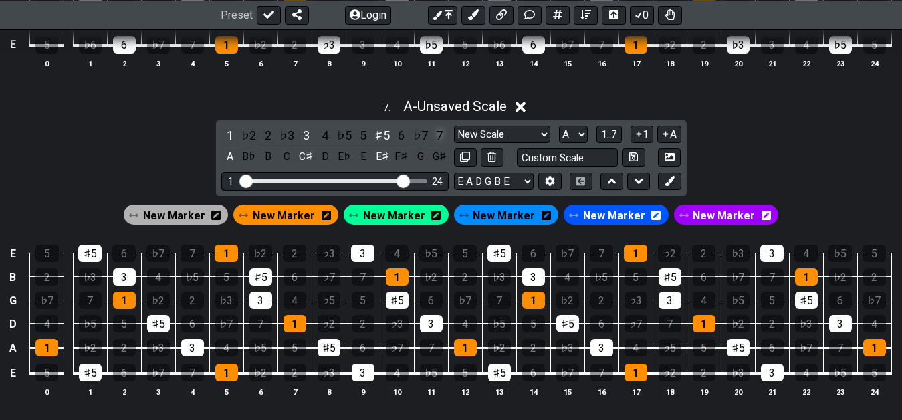
click at [439, 140] on div "7" at bounding box center [438, 135] width 17 height 18
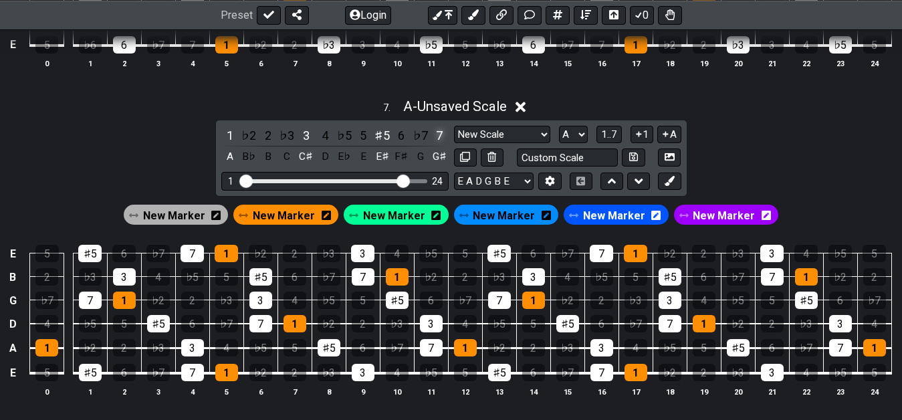
click at [439, 140] on div "7" at bounding box center [438, 135] width 17 height 18
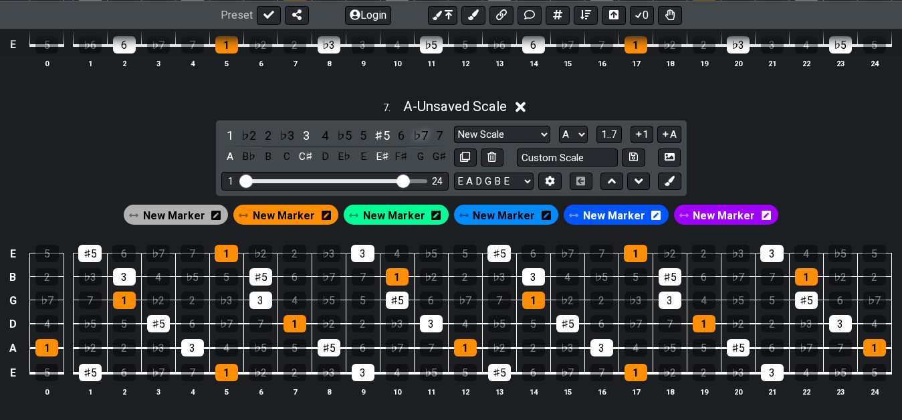
click at [422, 138] on div "♭7" at bounding box center [420, 135] width 17 height 18
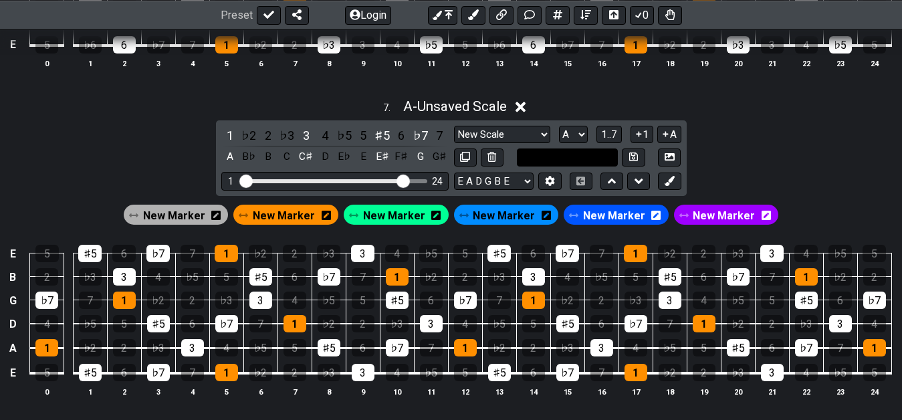
click at [578, 164] on input "text" at bounding box center [568, 157] width 102 height 18
type input "aug -7"
click at [761, 161] on div "7 . A - Unsaved Scale 1 ♭2 2 ♭3 3 4 ♭5 5 ♯5 6 ♭7 7 A B♭ B C C♯ D E♭ E E♯ F♯ G G…" at bounding box center [451, 252] width 902 height 325
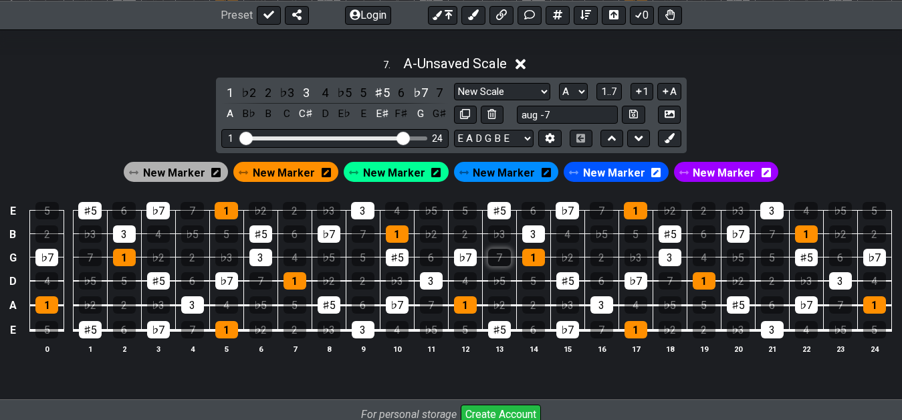
scroll to position [2242, 0]
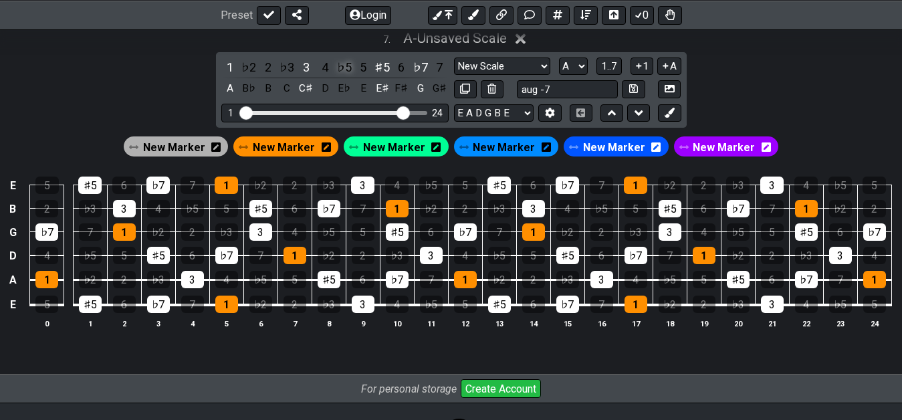
click at [351, 71] on div "♭5" at bounding box center [344, 67] width 17 height 18
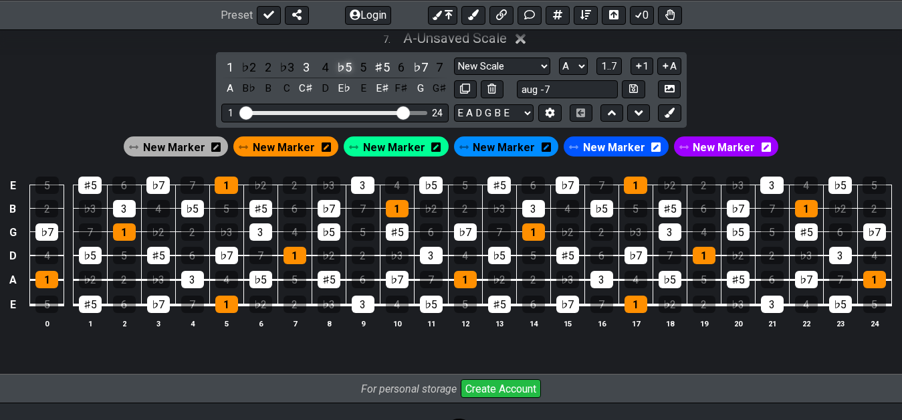
click at [343, 68] on div "♭5" at bounding box center [344, 67] width 17 height 18
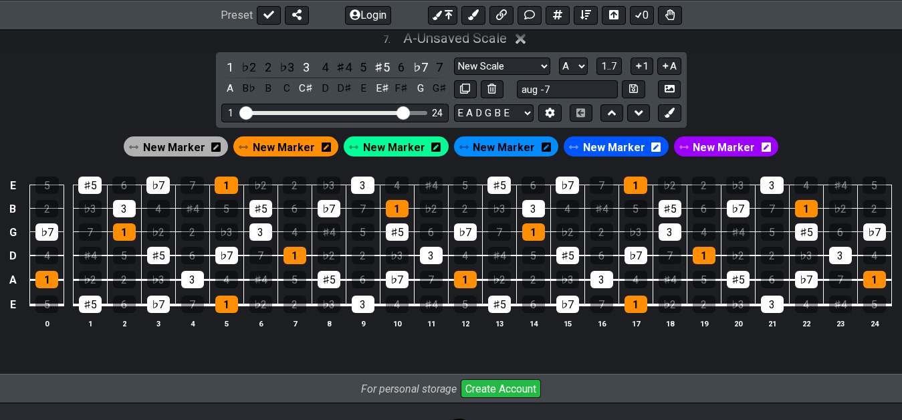
click at [343, 68] on div "♯4" at bounding box center [344, 67] width 17 height 18
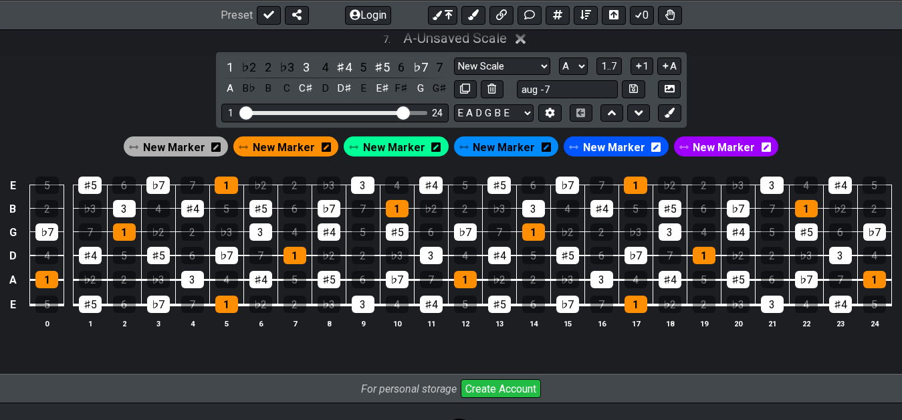
click at [343, 68] on div "♯4" at bounding box center [344, 67] width 17 height 18
